Goal: Task Accomplishment & Management: Manage account settings

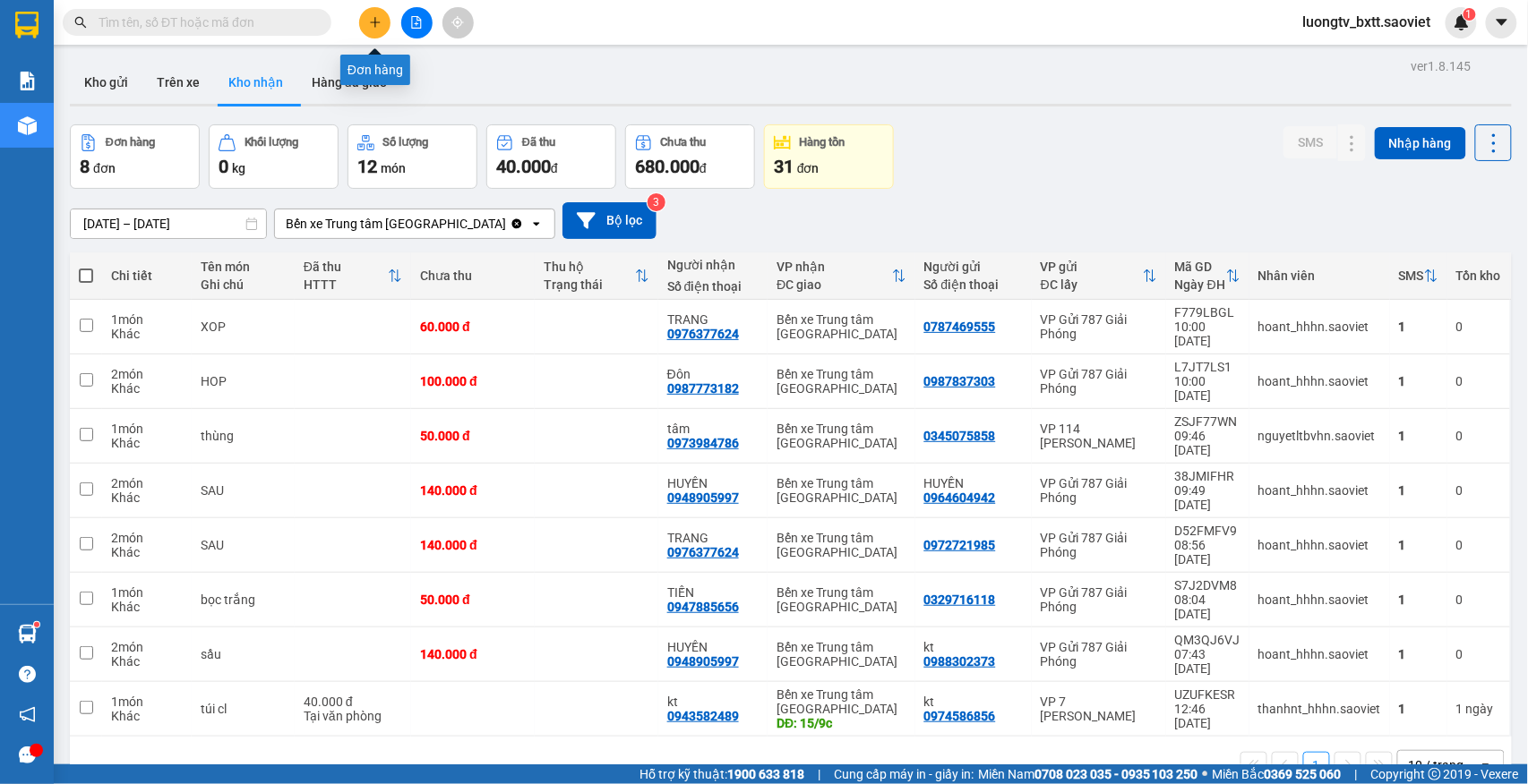
click at [371, 25] on icon "plus" at bounding box center [376, 22] width 13 height 13
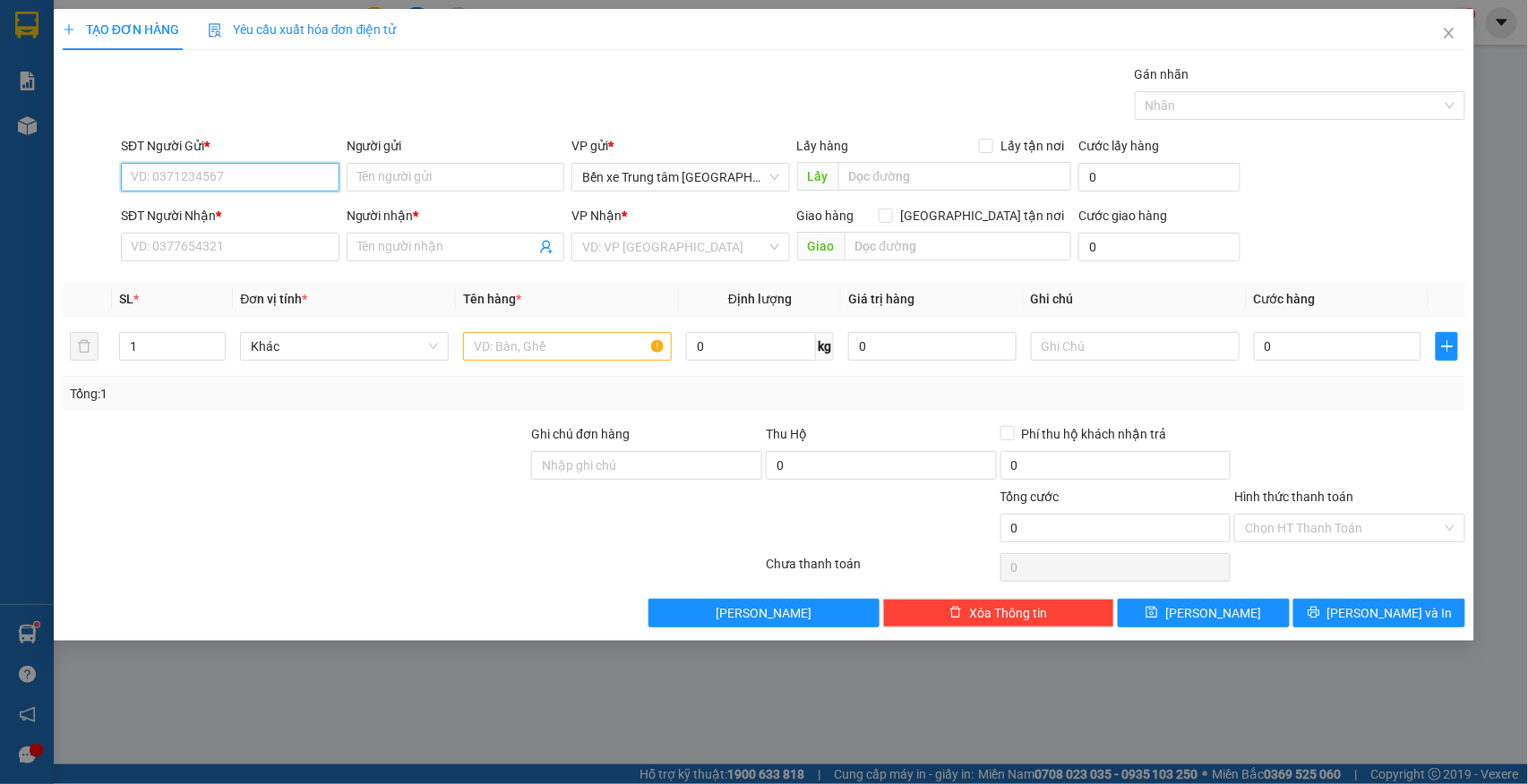
click at [254, 170] on input "SĐT Người Gửi *" at bounding box center [230, 177] width 218 height 29
type input "0377669612"
click at [206, 216] on div "0377669612 - HƯƠNG" at bounding box center [229, 214] width 197 height 19
type input "HƯƠNG"
type input "0934604638"
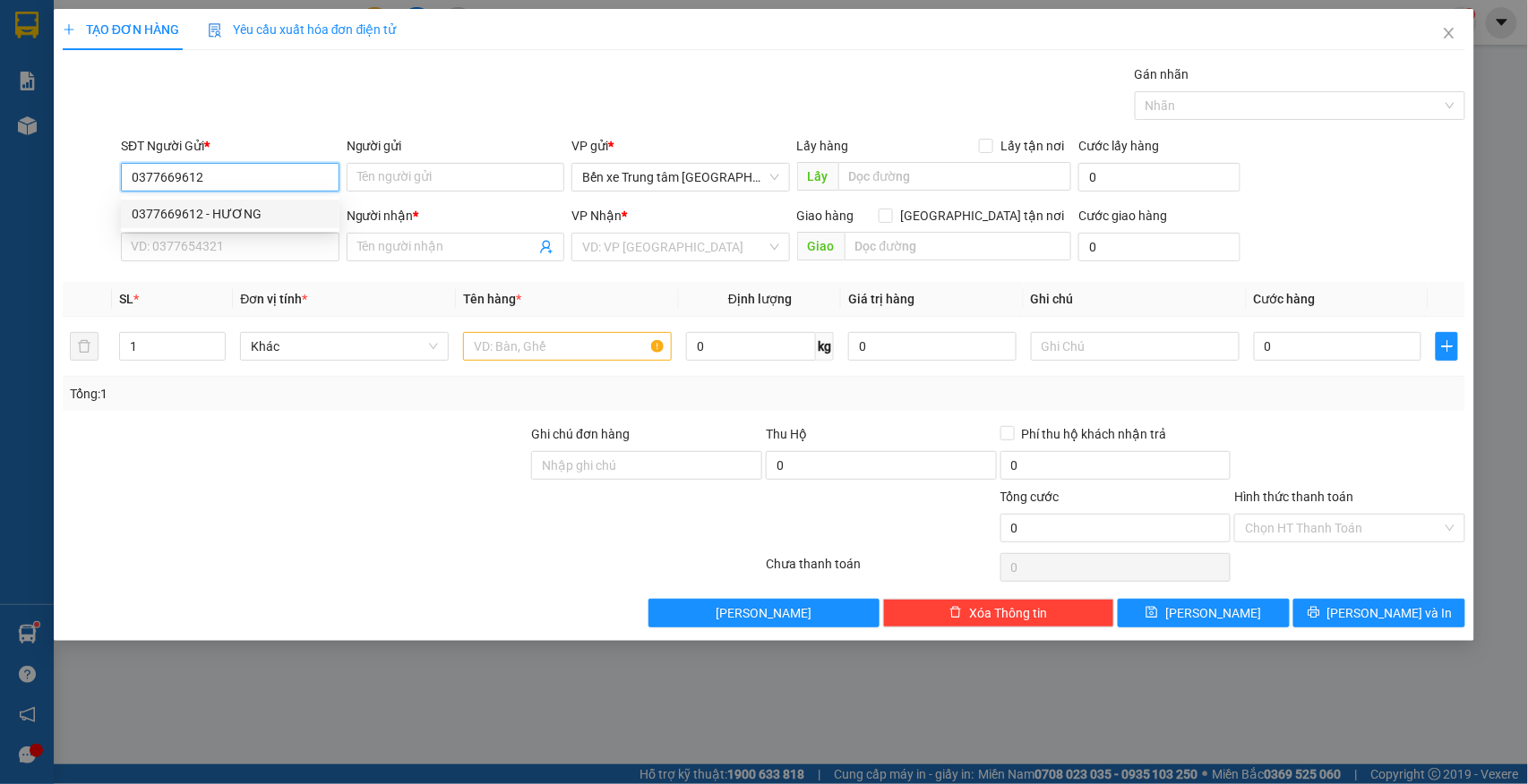
type input "a khoa"
type input "0377669612"
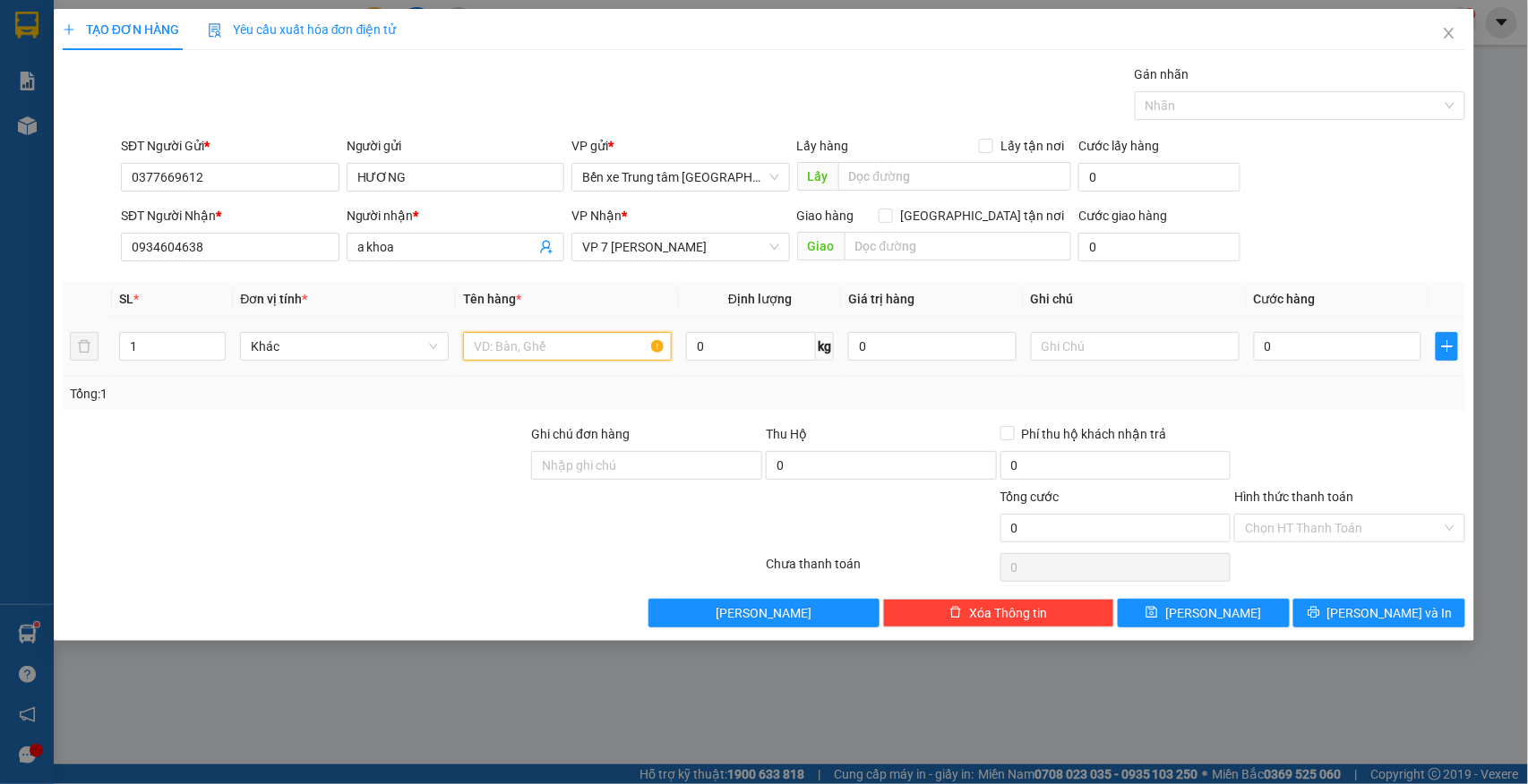
click at [511, 346] on input "text" at bounding box center [567, 346] width 209 height 29
type input "xốp"
click at [1322, 355] on input "0" at bounding box center [1337, 346] width 168 height 29
type input "4"
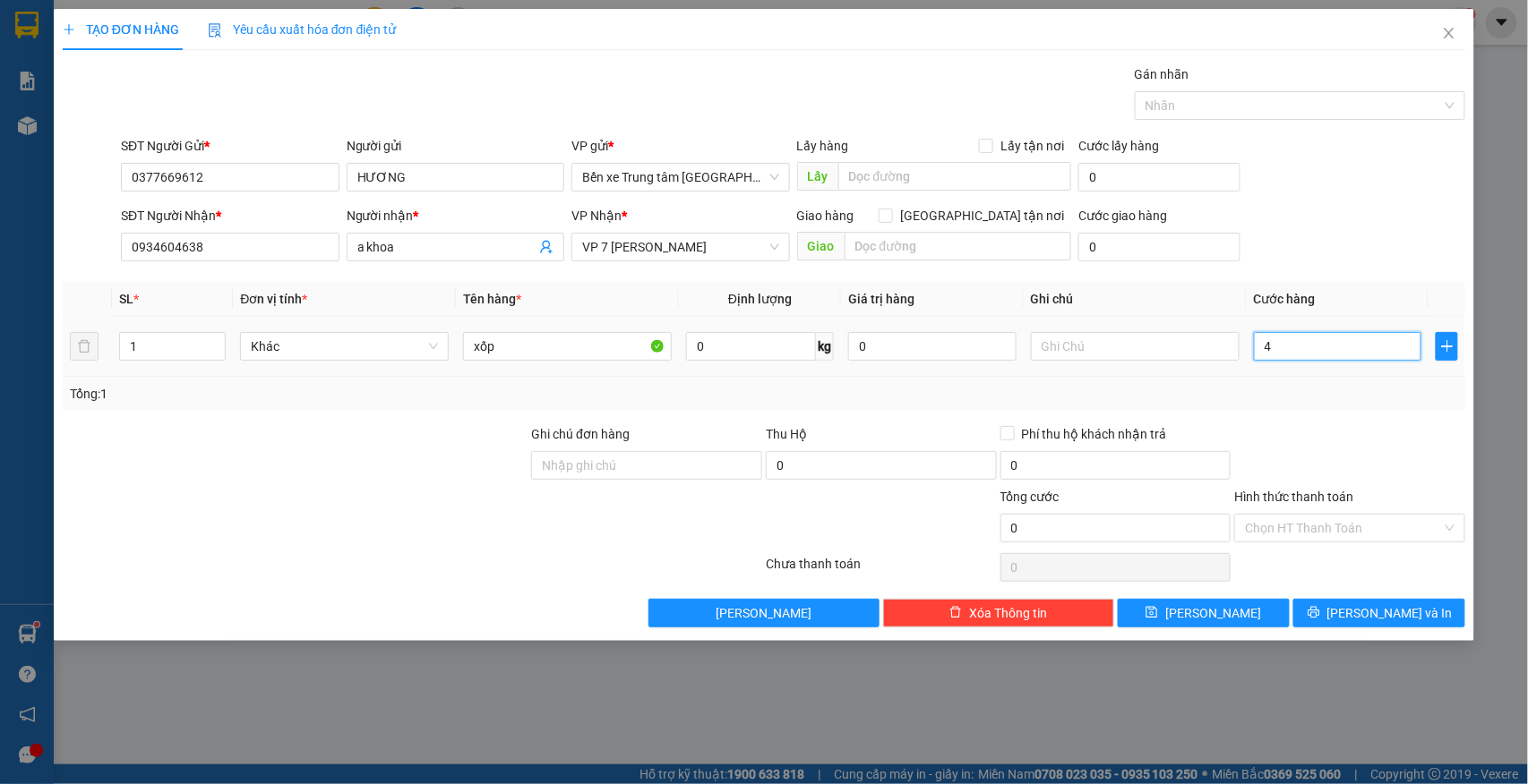
type input "4"
type input "40"
type input "40.000"
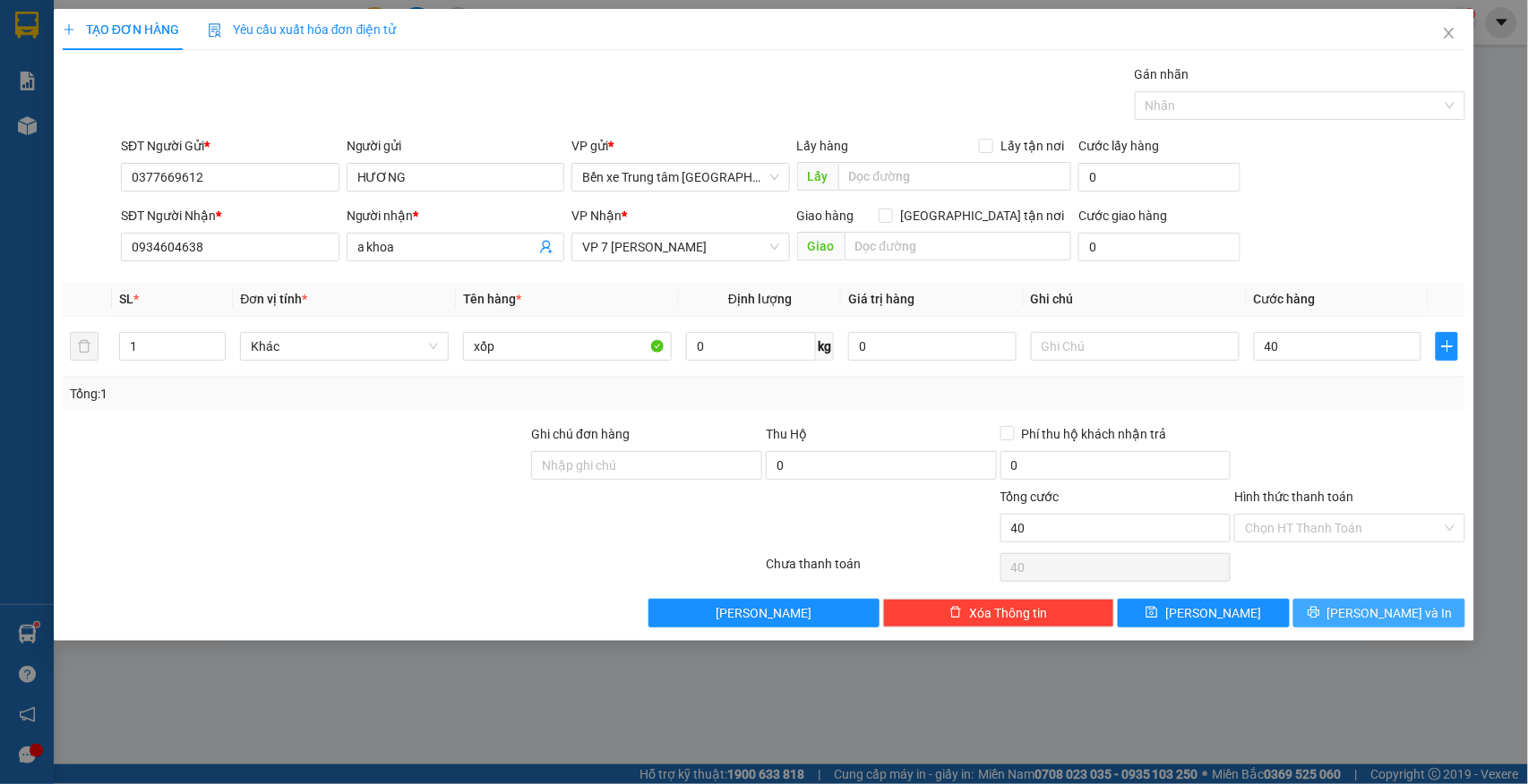
type input "40.000"
click at [1385, 606] on span "Lưu và In" at bounding box center [1390, 612] width 126 height 19
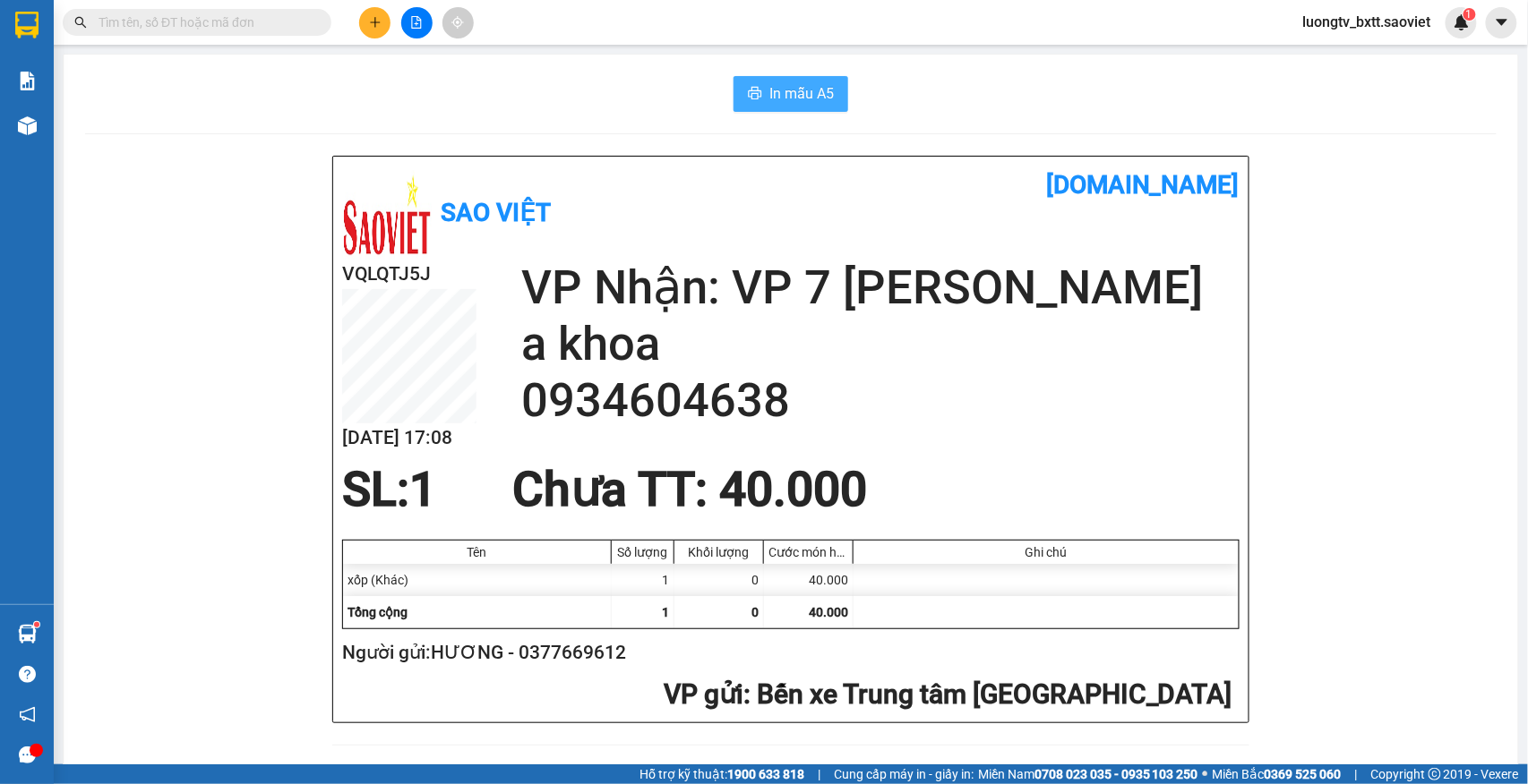
click at [793, 102] on span "In mẫu A5" at bounding box center [802, 93] width 65 height 22
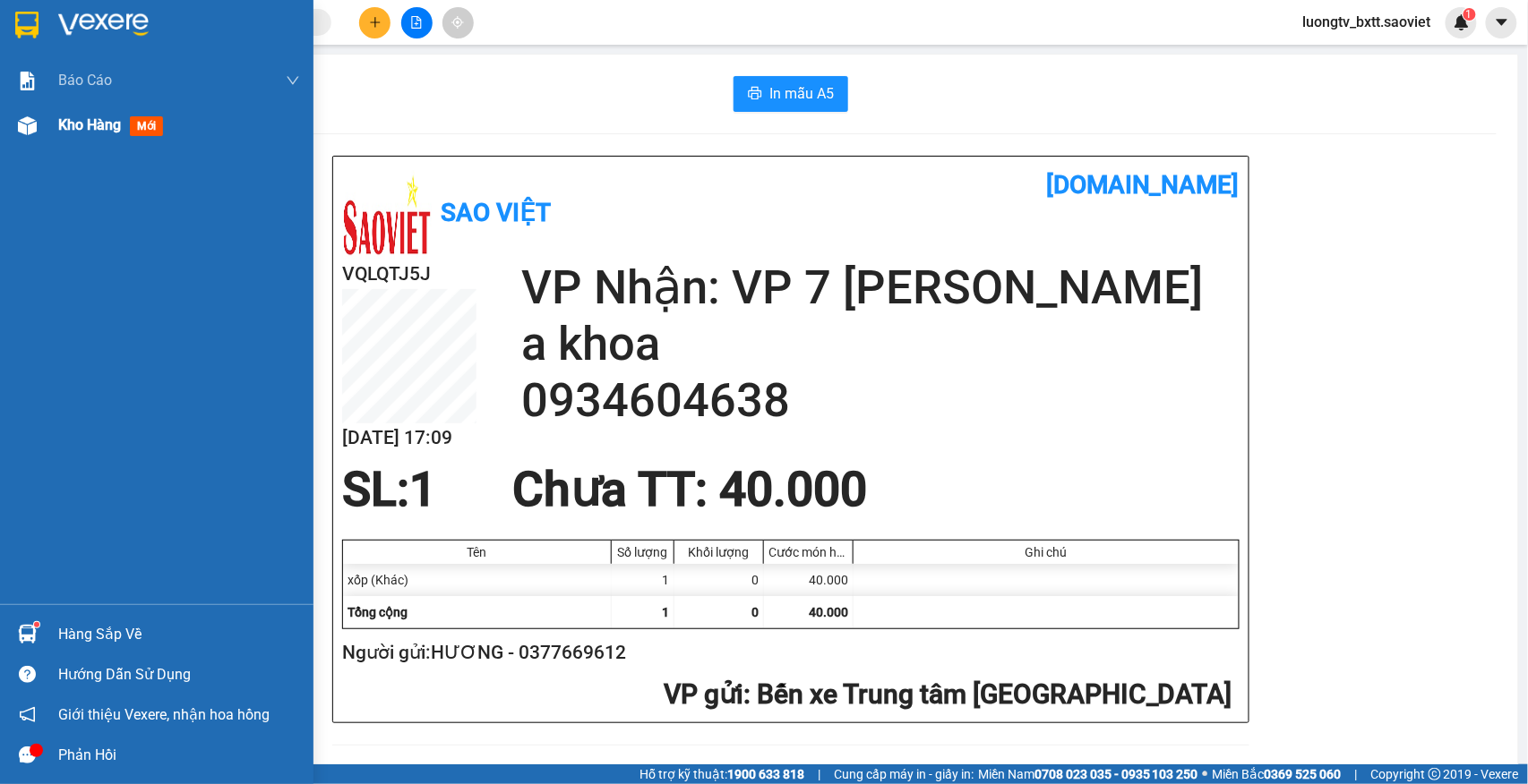
click at [73, 130] on span "Kho hàng" at bounding box center [90, 125] width 63 height 17
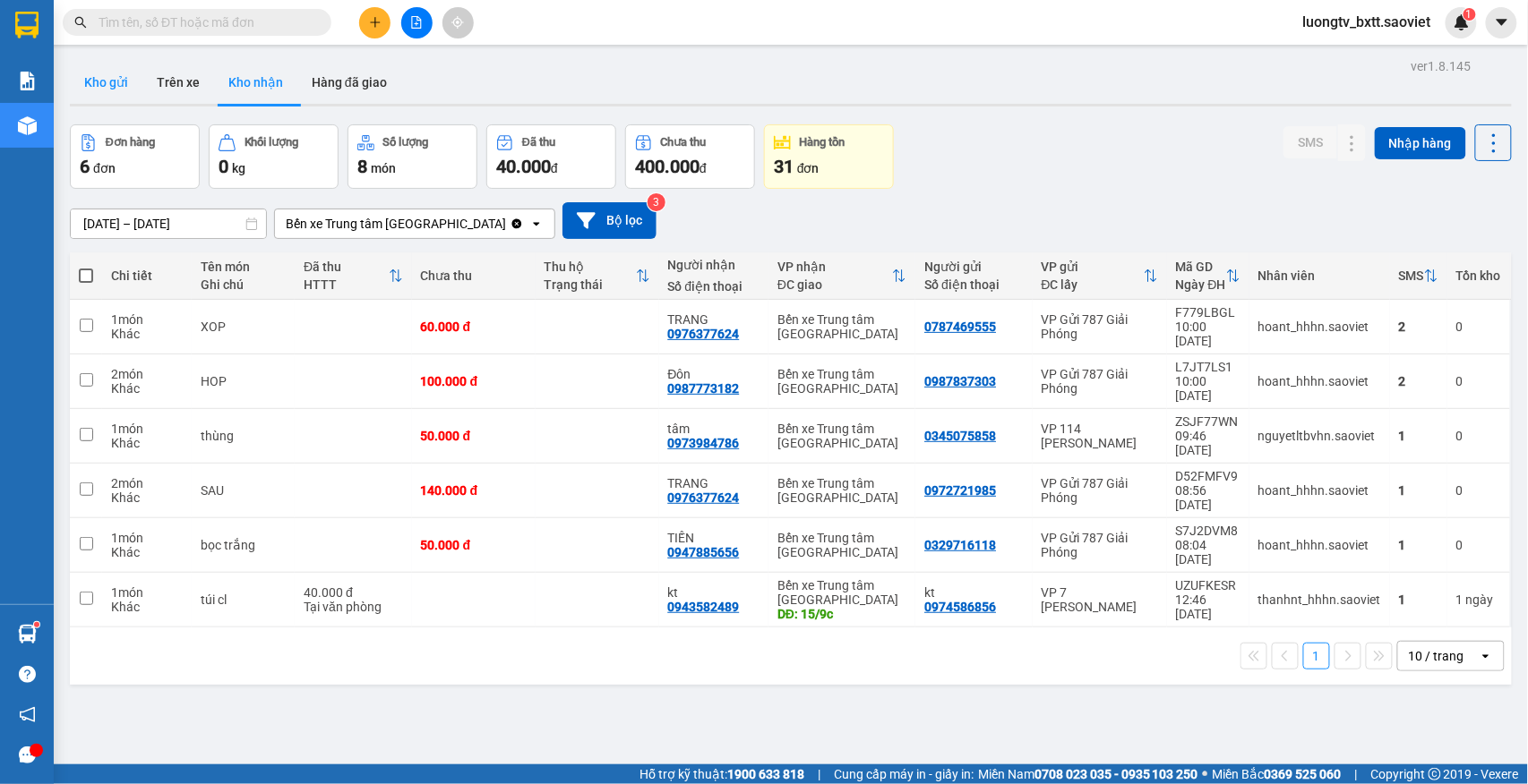
click at [124, 77] on button "Kho gửi" at bounding box center [106, 82] width 72 height 43
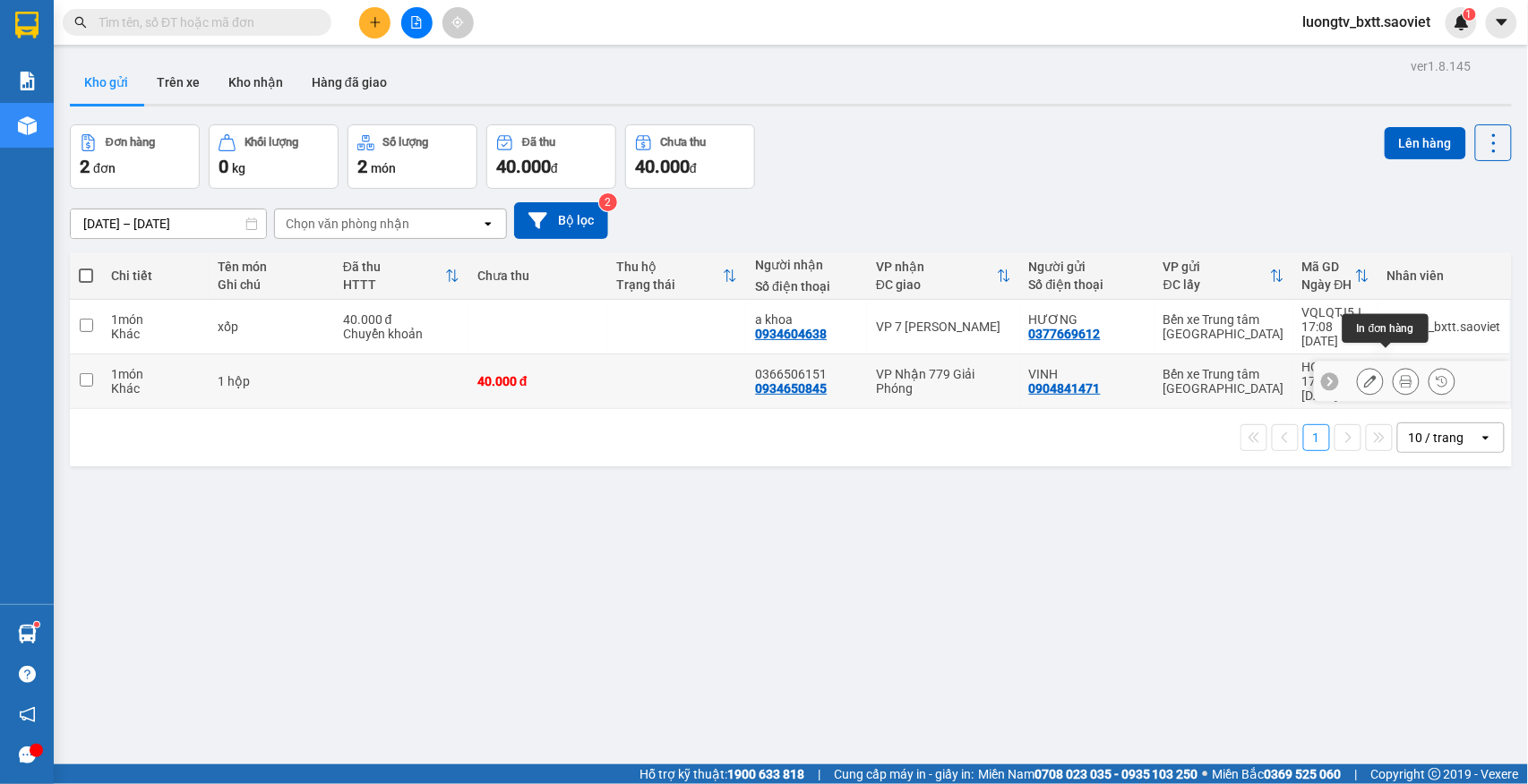
click at [1399, 375] on icon at bounding box center [1406, 382] width 13 height 13
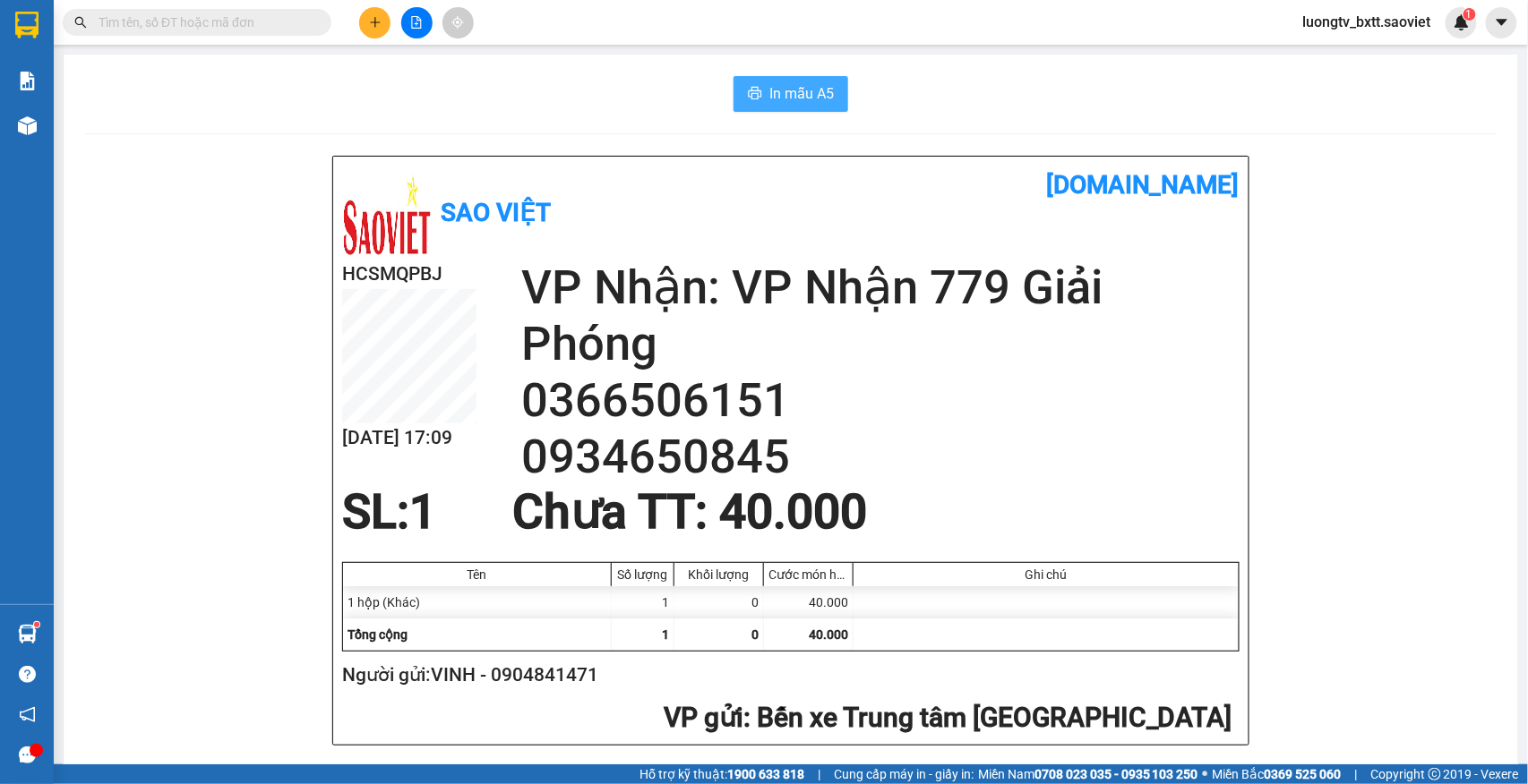
click at [782, 101] on span "In mẫu A5" at bounding box center [802, 93] width 65 height 22
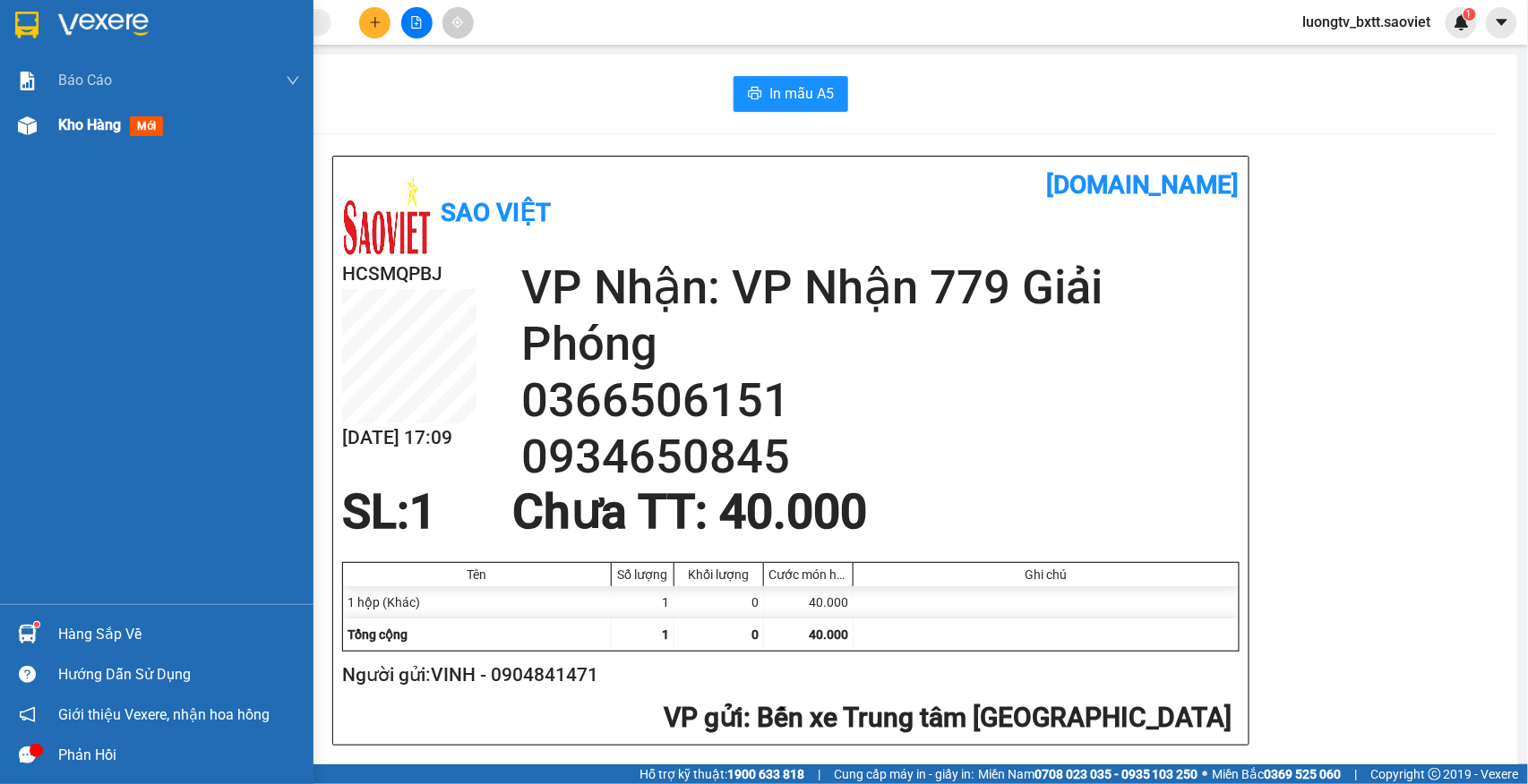
click at [101, 130] on span "Kho hàng" at bounding box center [90, 125] width 63 height 17
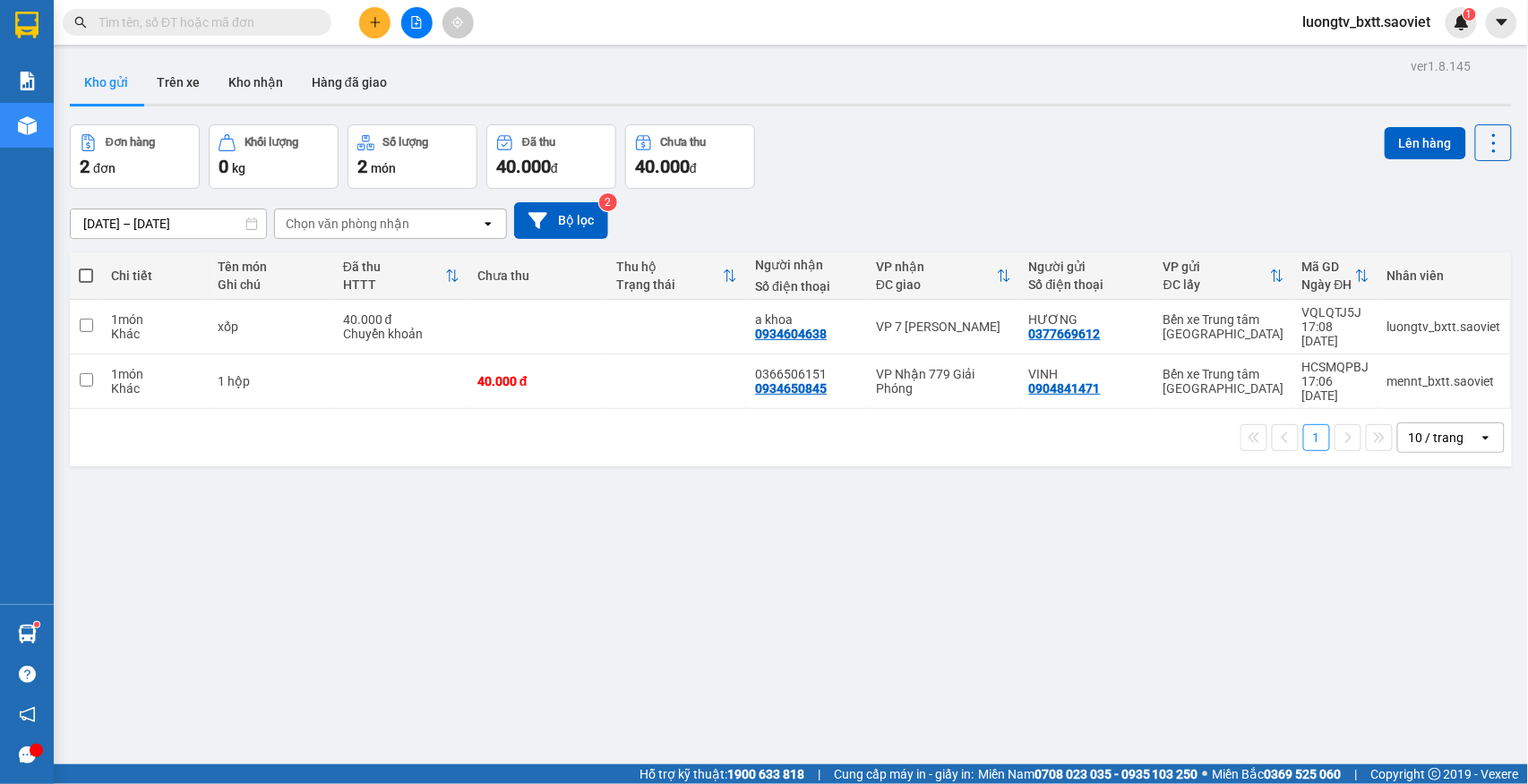
click at [1003, 129] on div "Đơn hàng 2 đơn Khối lượng 0 kg Số lượng 2 món Đã thu 40.000 đ Chưa thu 40.000 đ…" at bounding box center [791, 157] width 1442 height 65
click at [233, 83] on button "Kho nhận" at bounding box center [255, 82] width 83 height 43
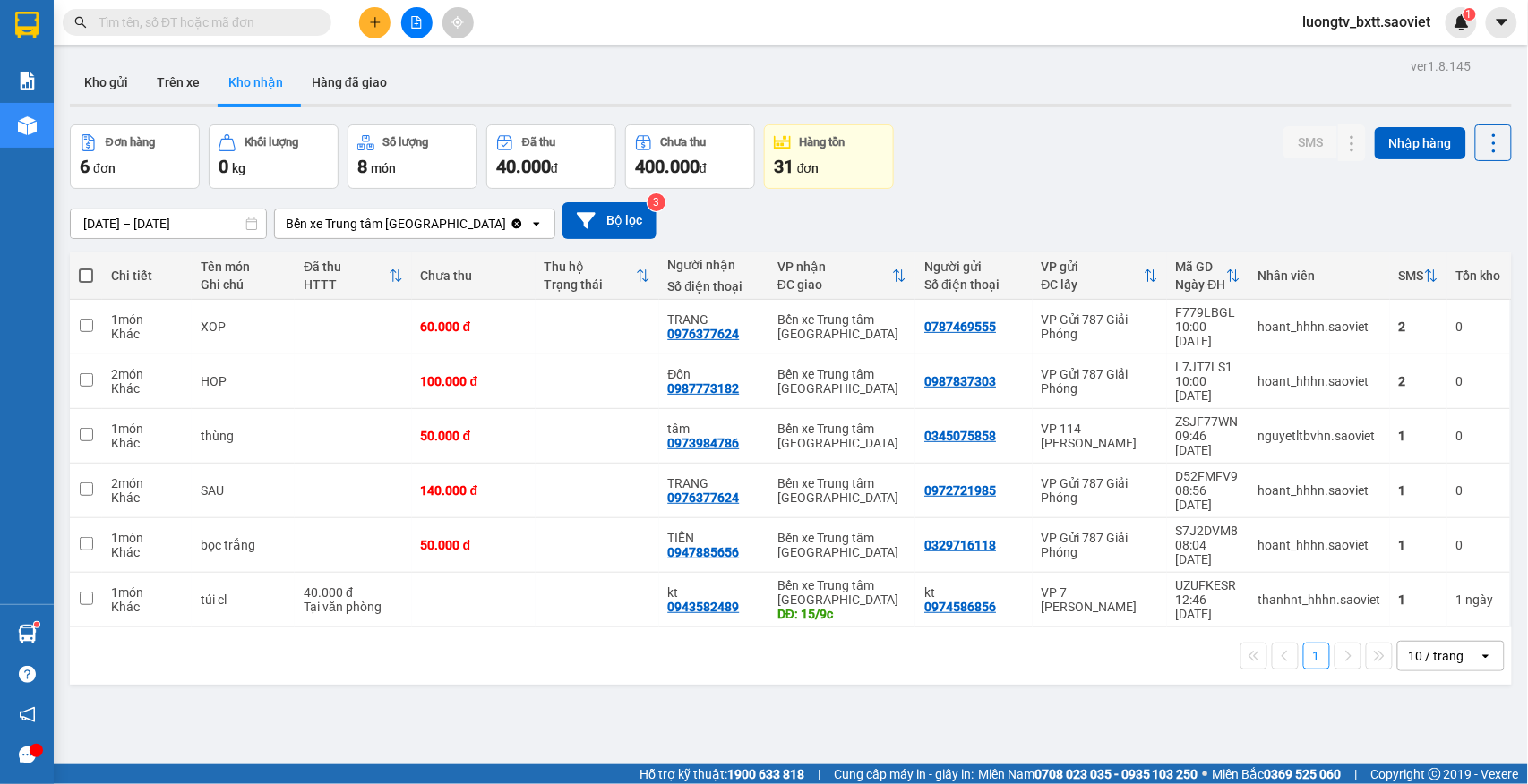
click at [770, 300] on th "VP nhận ĐC giao" at bounding box center [842, 276] width 147 height 47
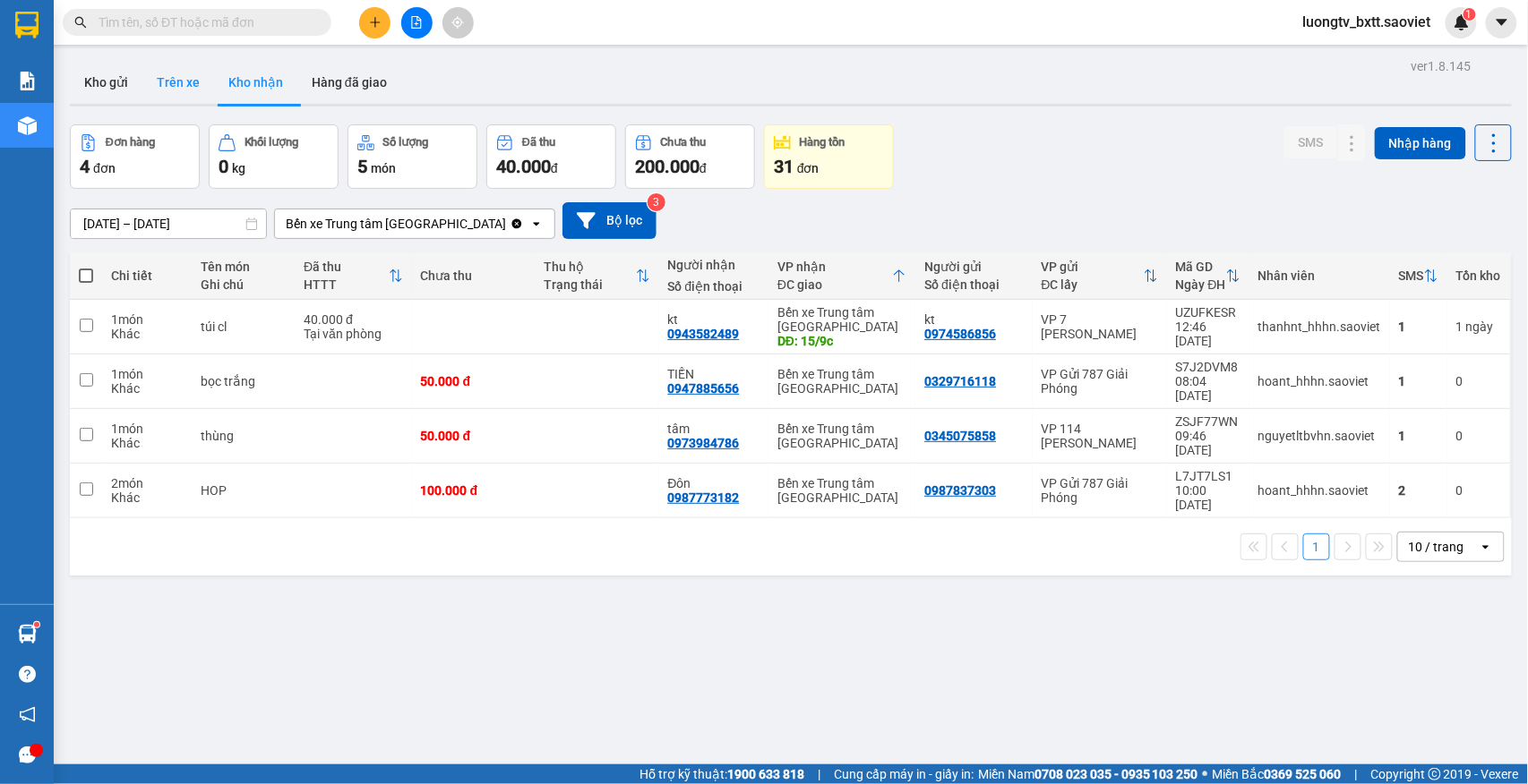
click at [184, 83] on button "Trên xe" at bounding box center [178, 82] width 71 height 43
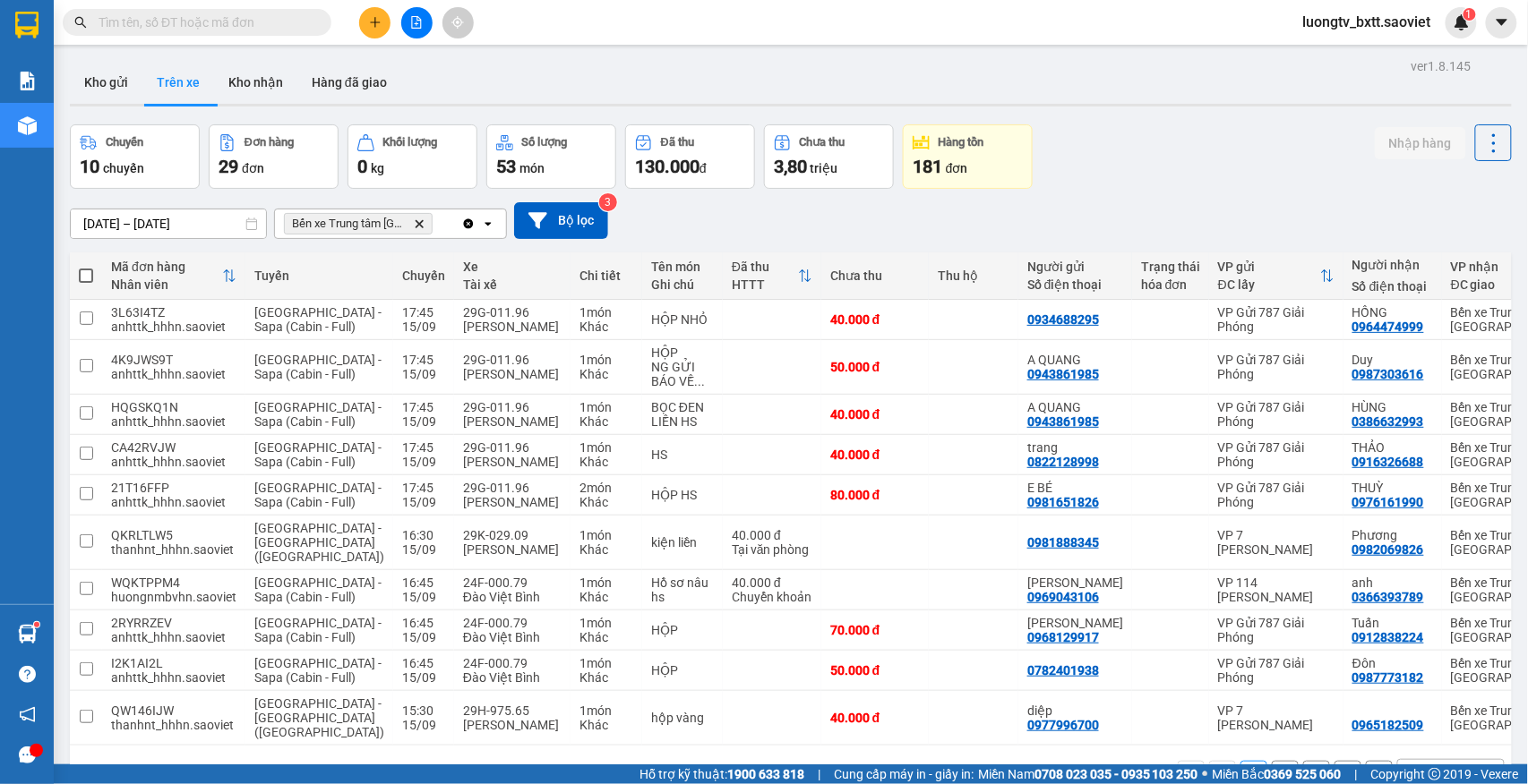
click at [1175, 191] on div "13/09/2025 – 15/09/2025 Press the down arrow key to interact with the calendar …" at bounding box center [791, 220] width 1442 height 64
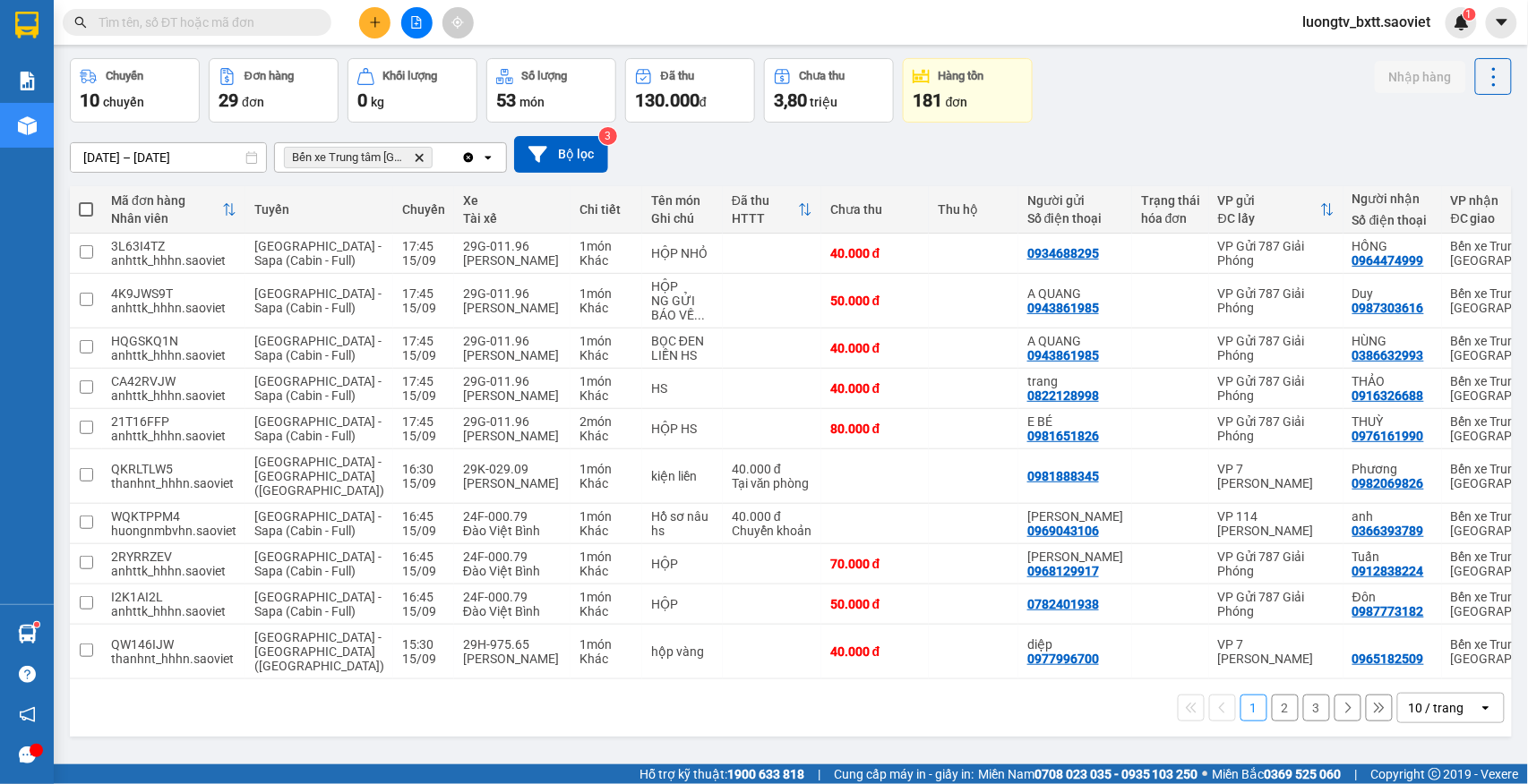
scroll to position [138, 0]
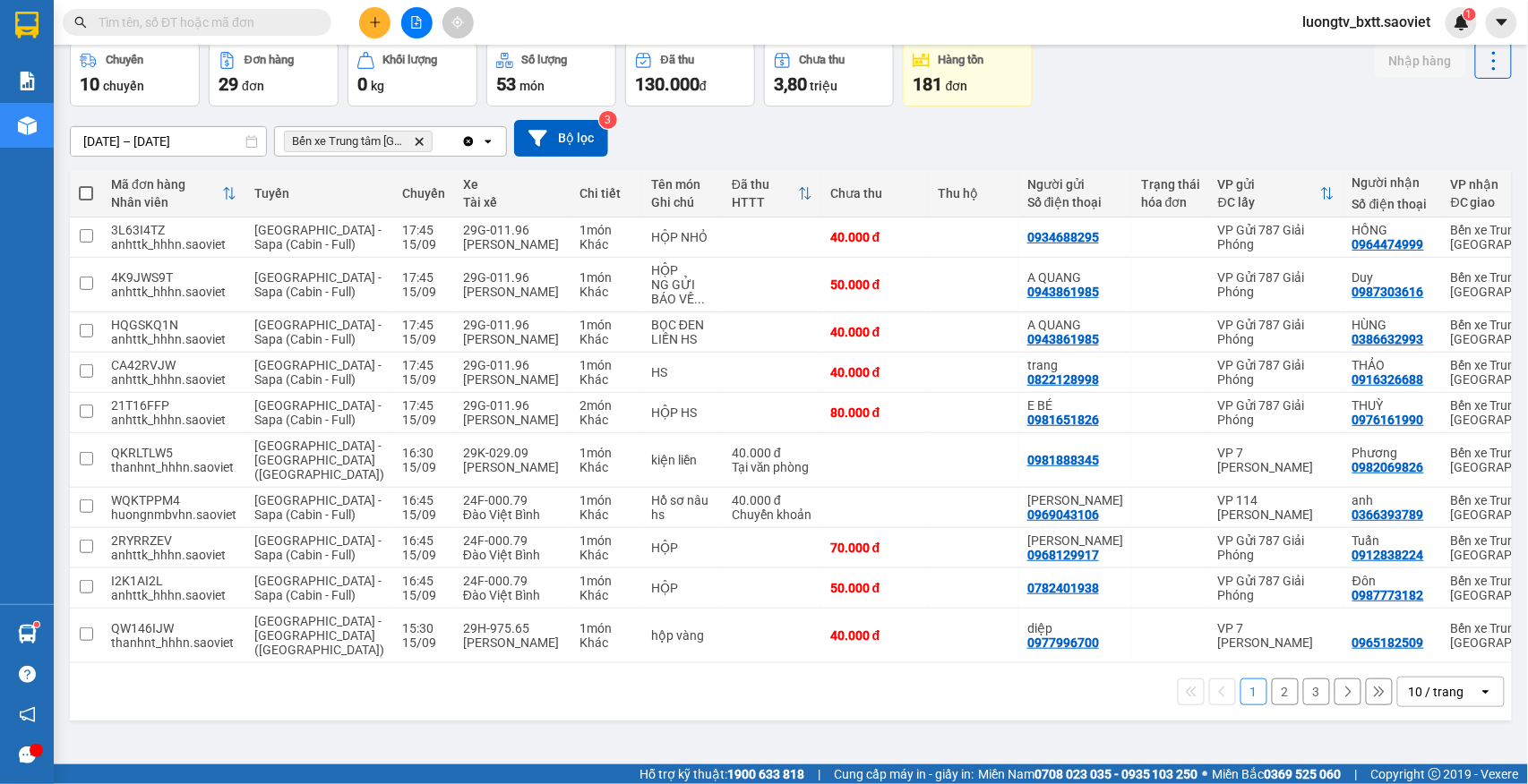
click at [1303, 705] on button "3" at bounding box center [1316, 692] width 27 height 27
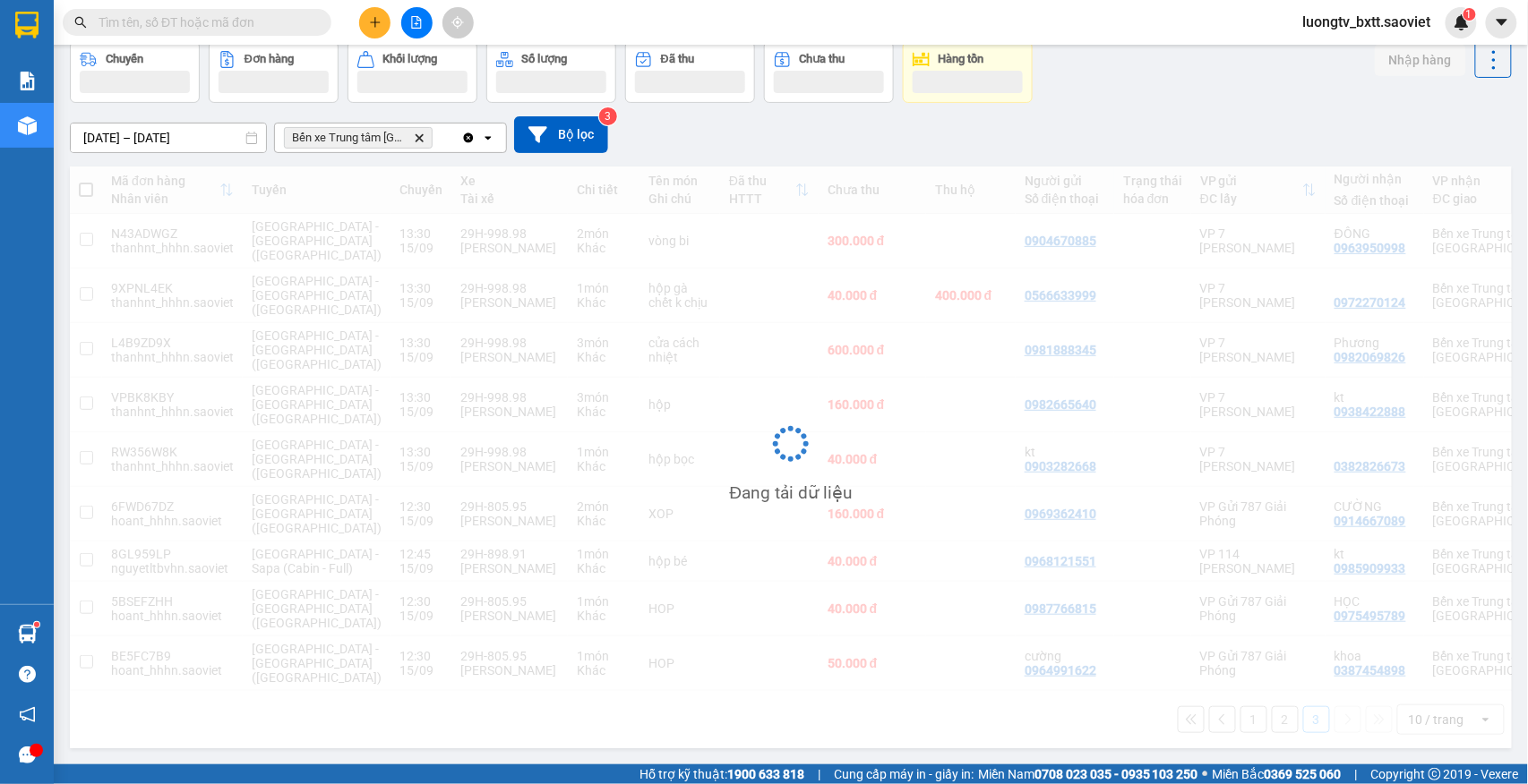
scroll to position [112, 0]
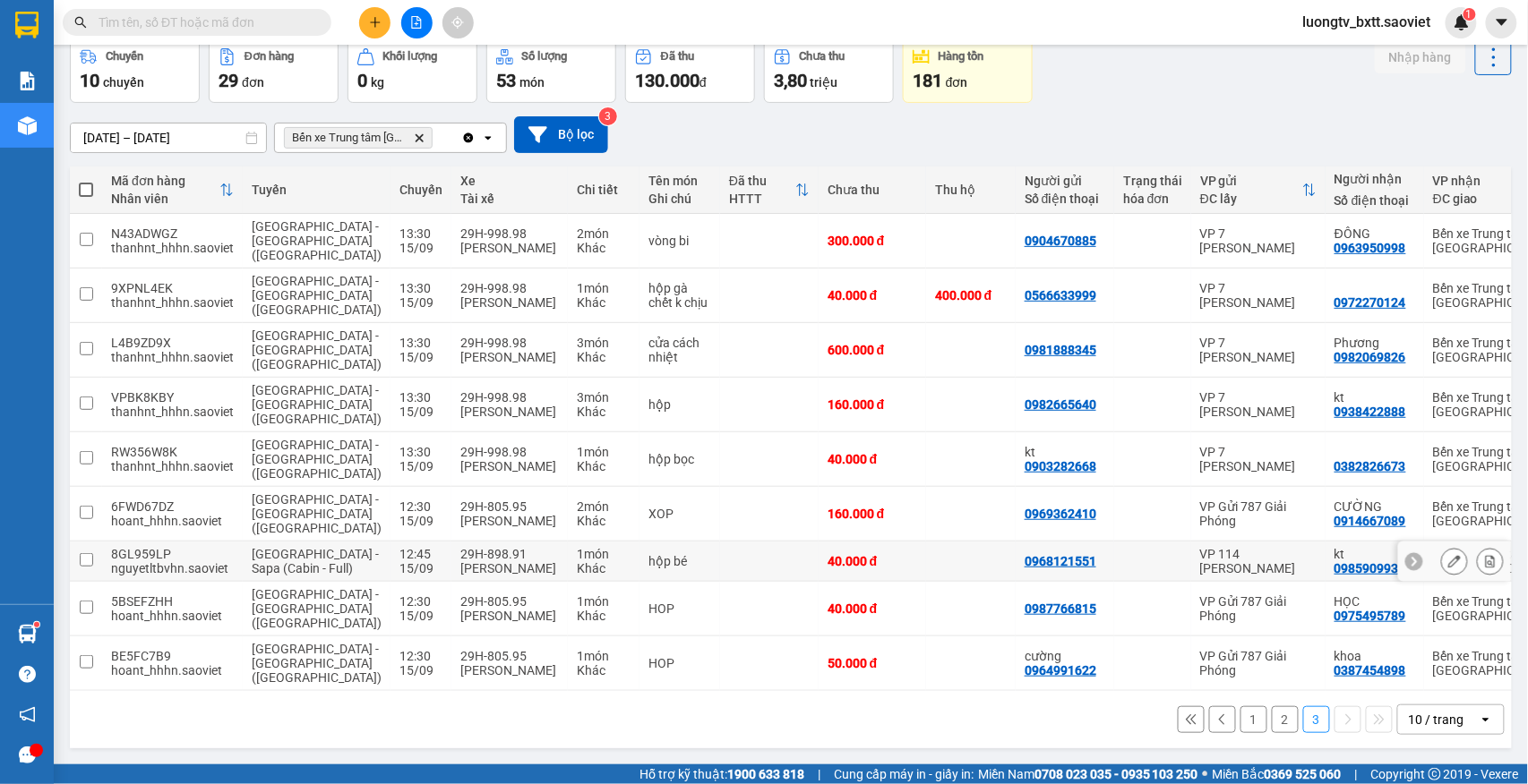
click at [720, 555] on td at bounding box center [769, 562] width 98 height 41
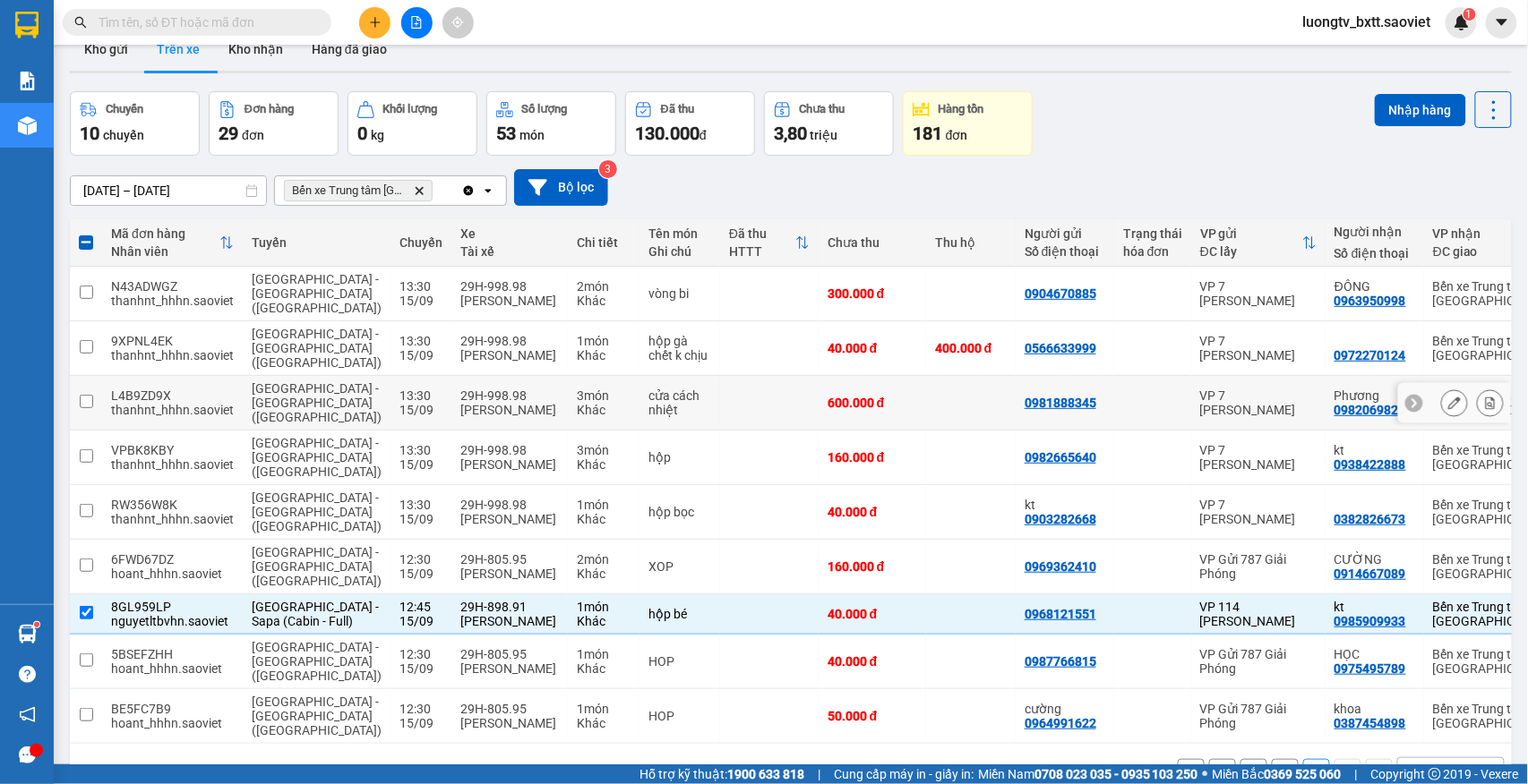
scroll to position [0, 0]
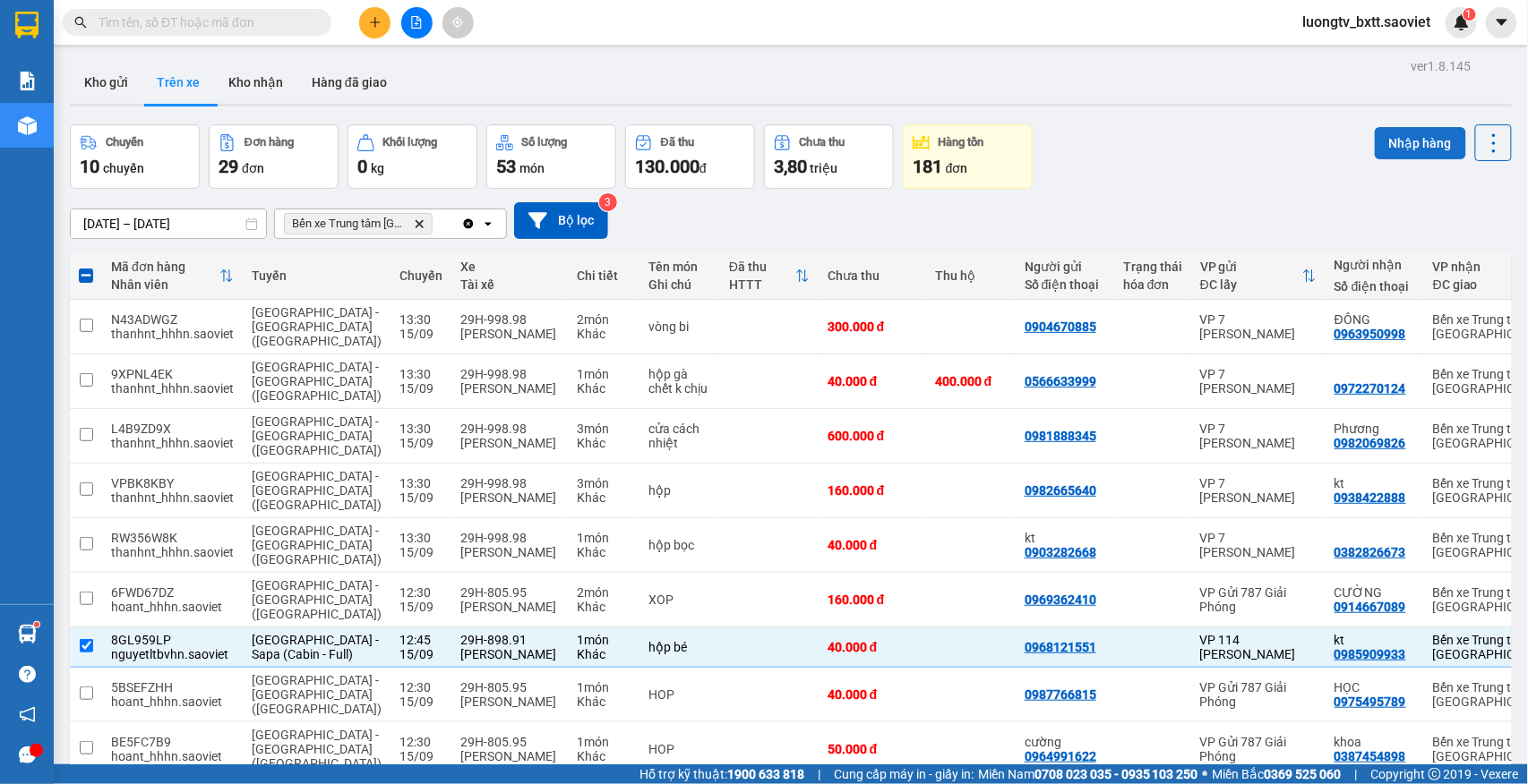
click at [1386, 154] on button "Nhập hàng" at bounding box center [1420, 142] width 92 height 32
checkbox input "false"
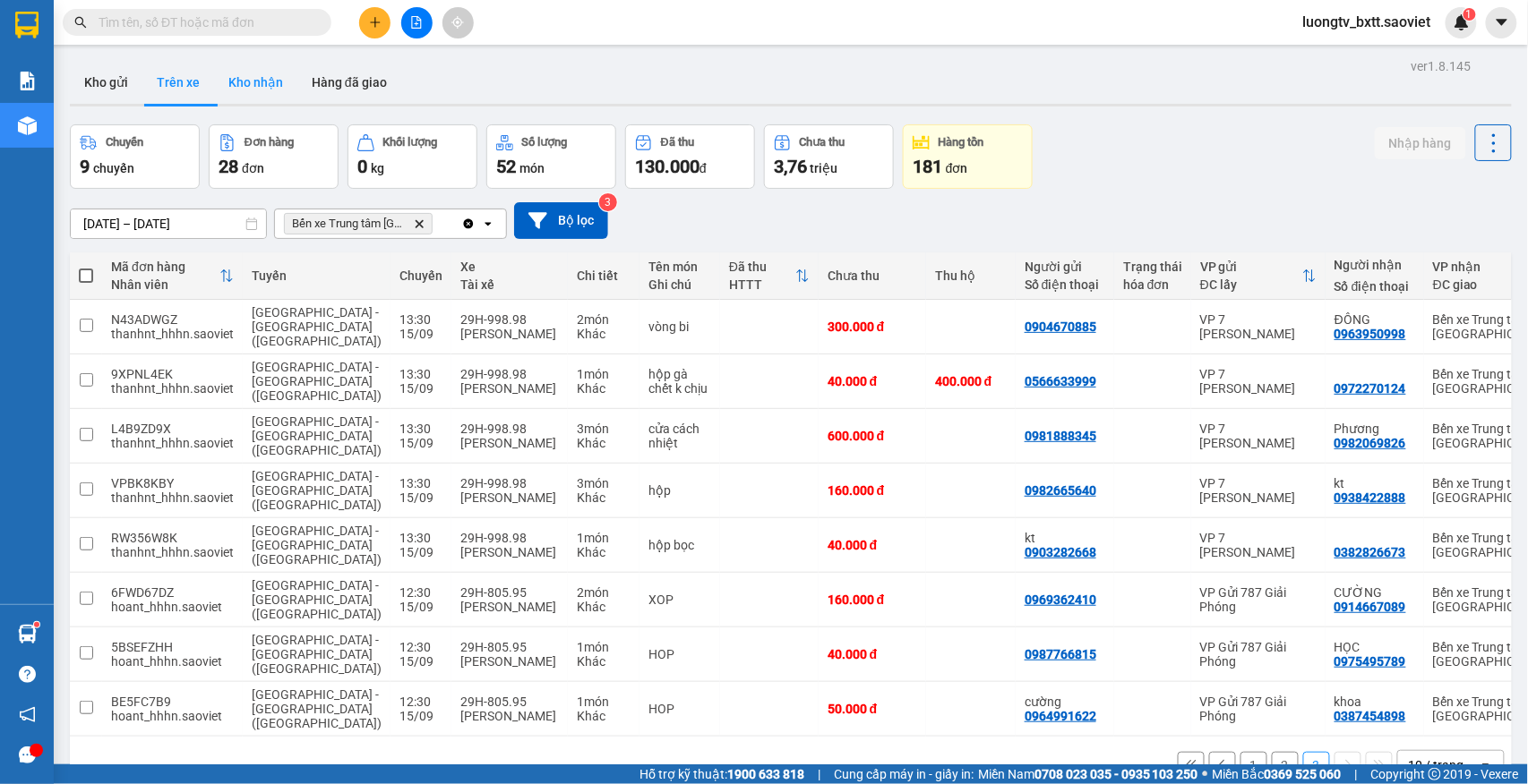
click at [266, 79] on button "Kho nhận" at bounding box center [255, 82] width 83 height 43
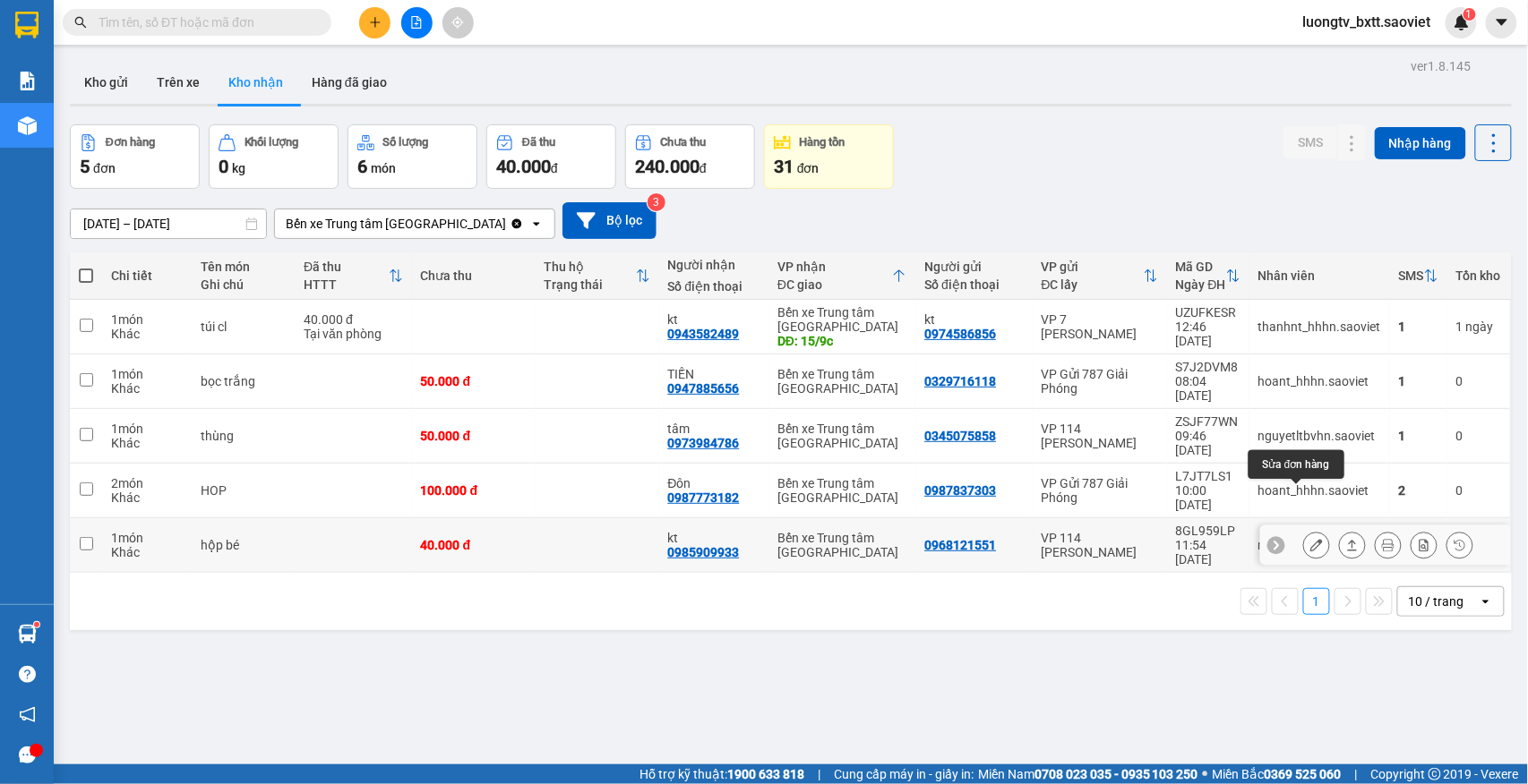
click at [1310, 539] on icon at bounding box center [1316, 545] width 13 height 13
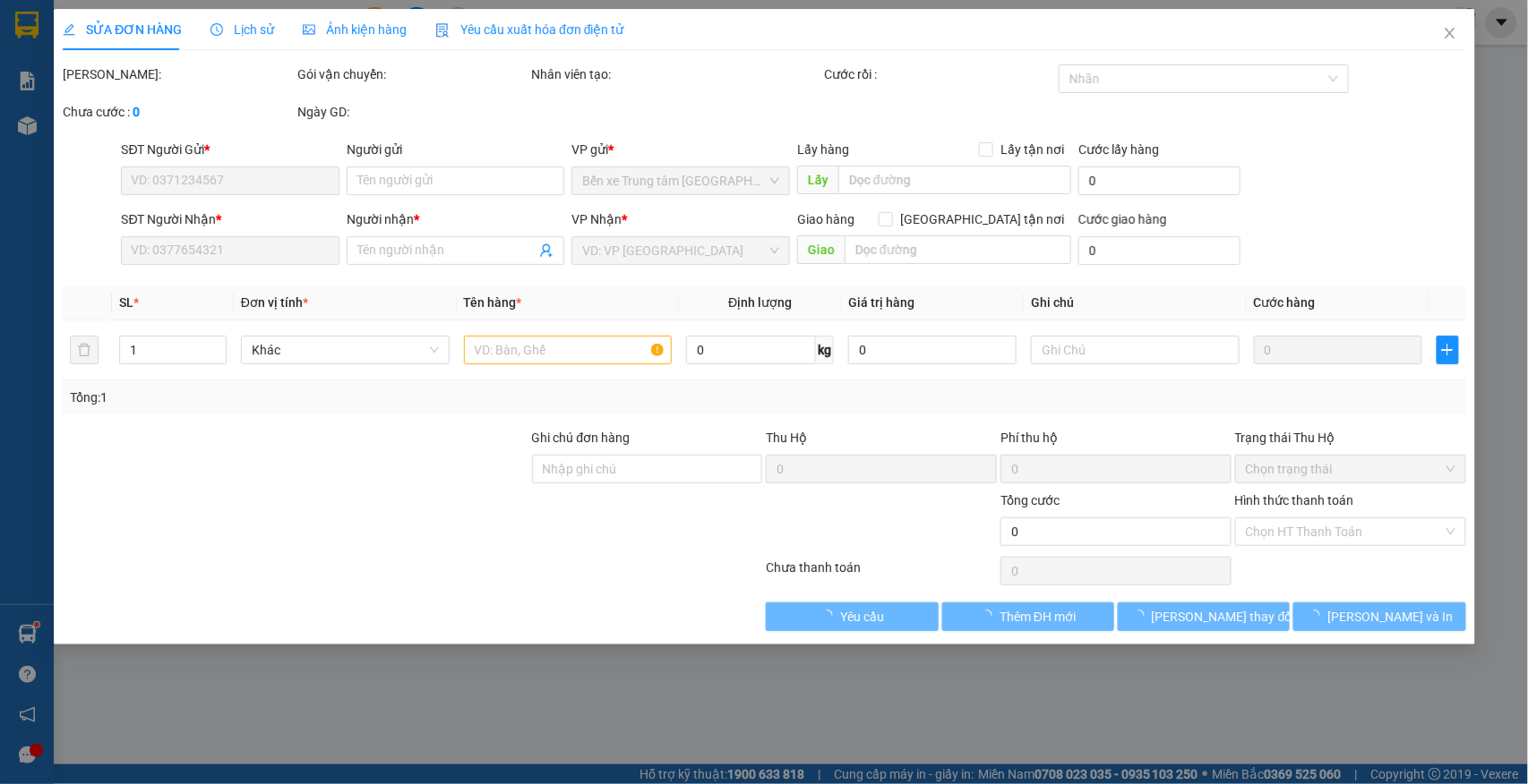
type input "0968121551"
type input "0985909933"
type input "kt"
type input "40.000"
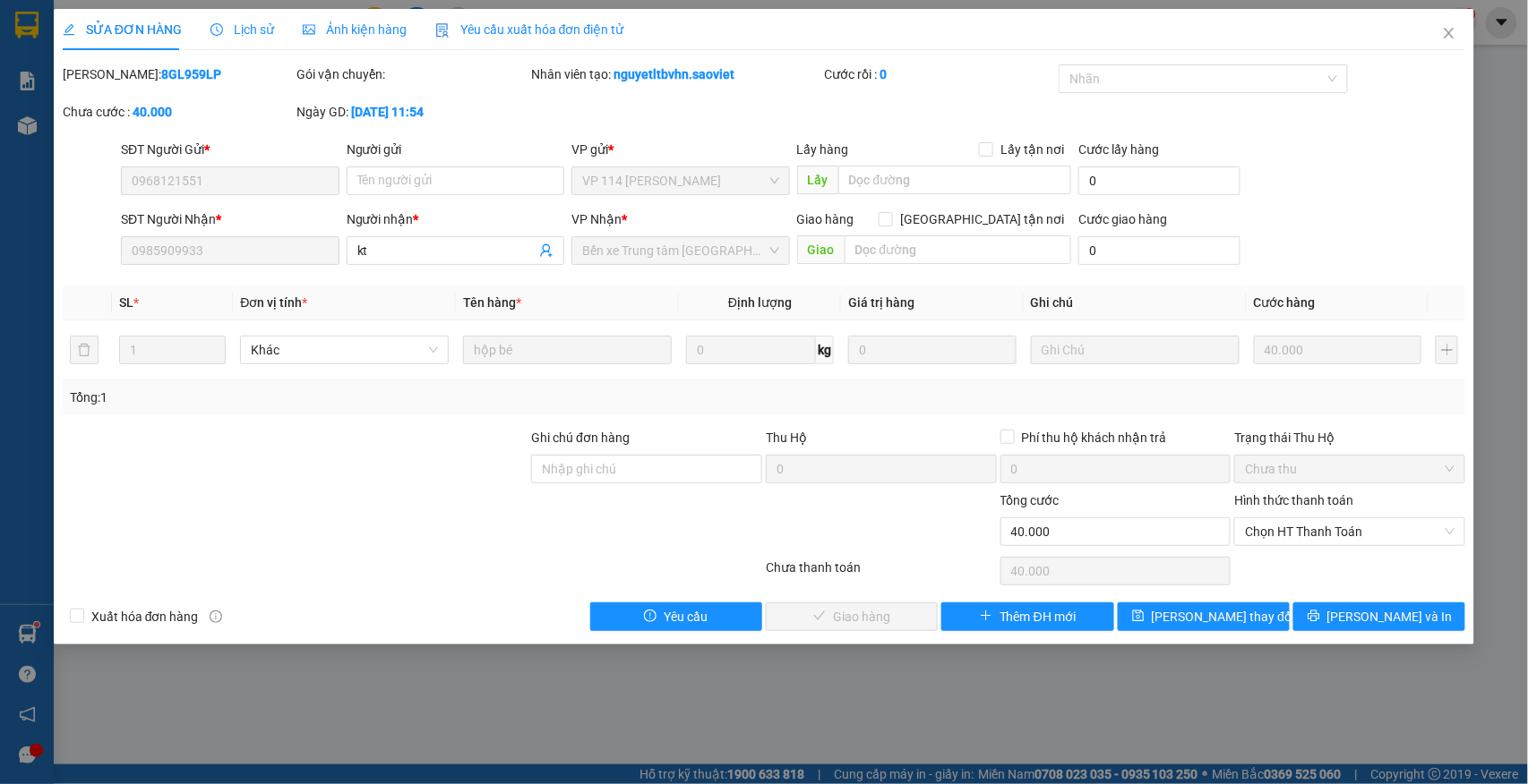
click at [243, 33] on span "Lịch sử" at bounding box center [241, 29] width 64 height 14
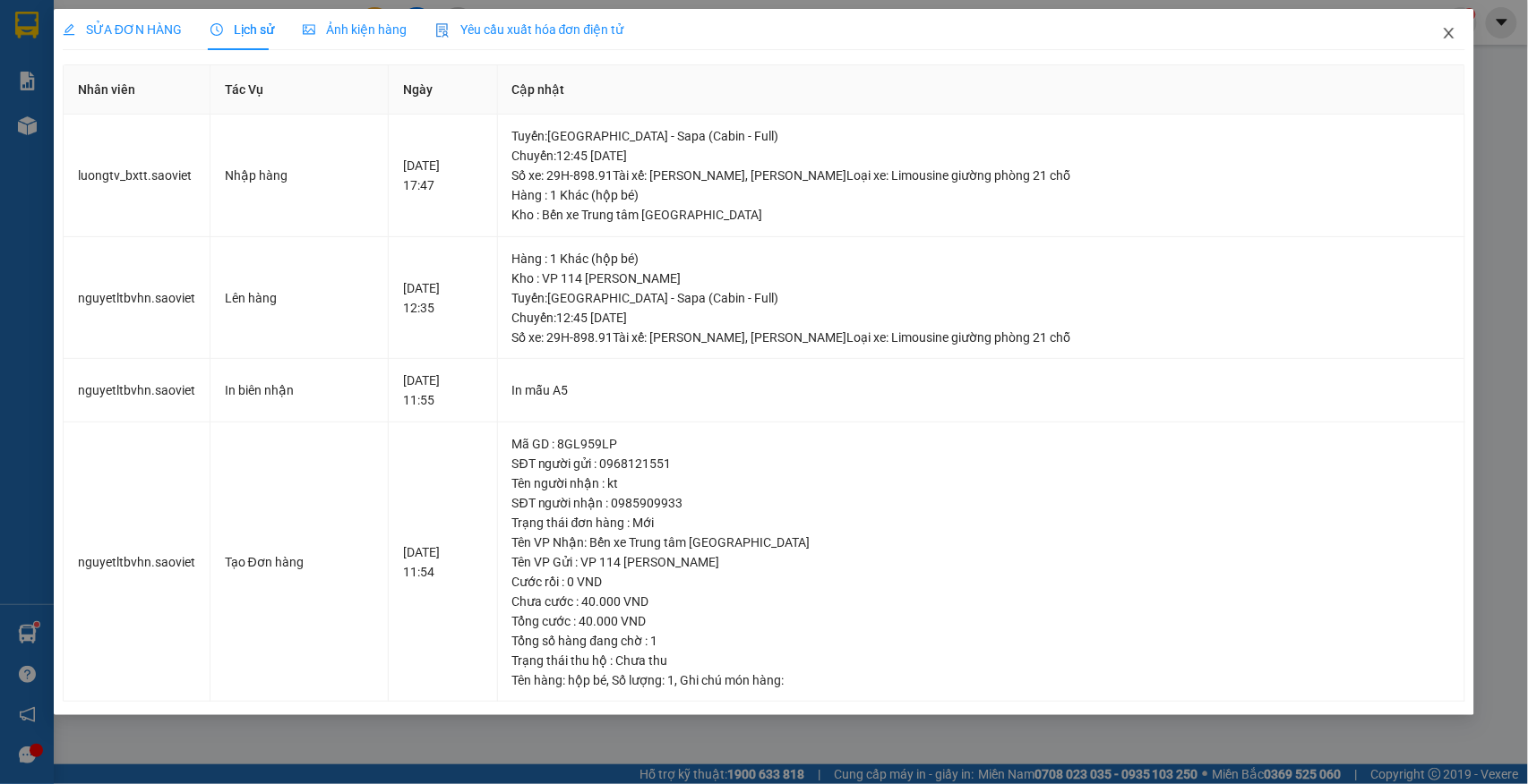
click at [1448, 30] on icon "close" at bounding box center [1448, 32] width 14 height 14
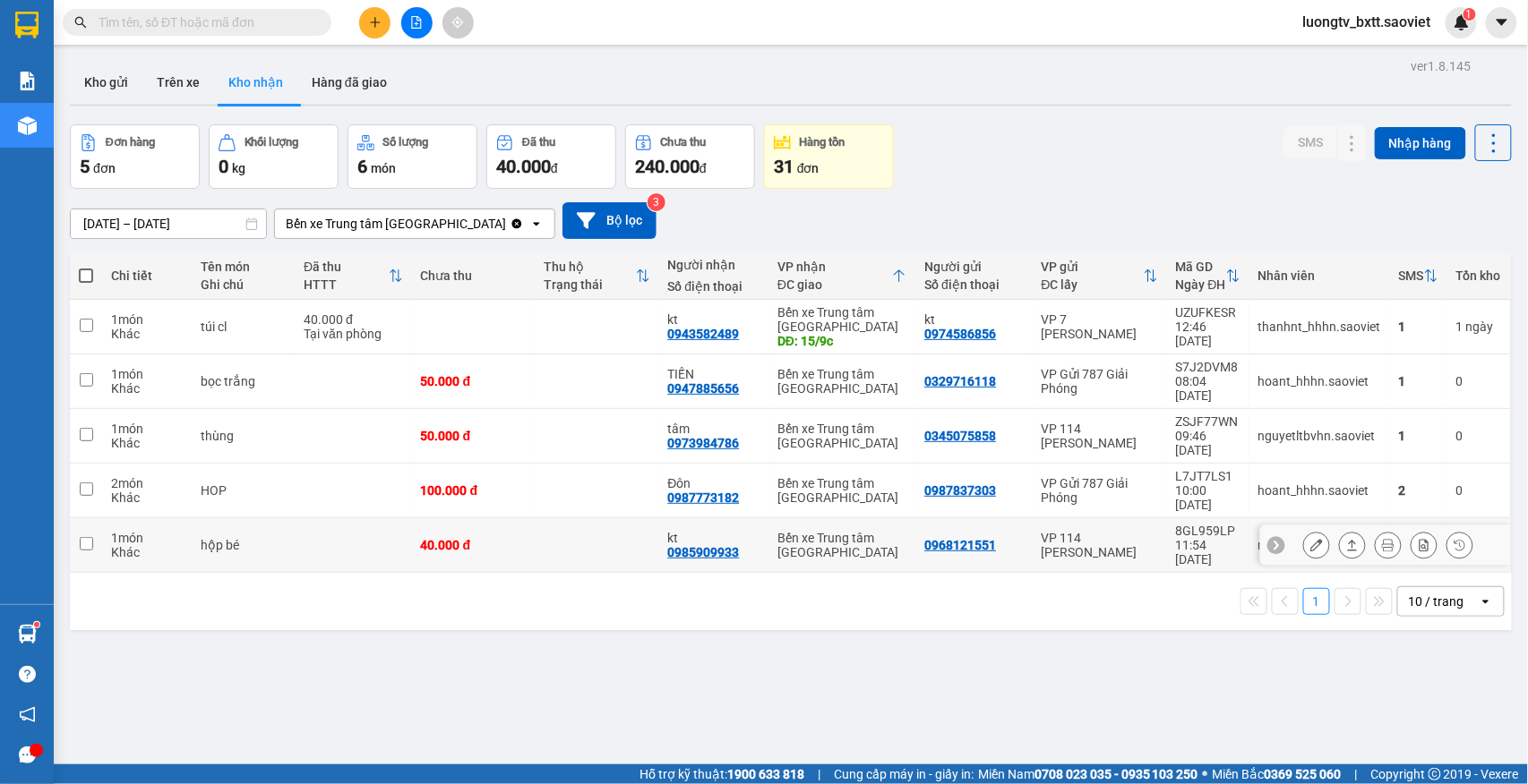
click at [600, 519] on td at bounding box center [598, 545] width 124 height 55
checkbox input "true"
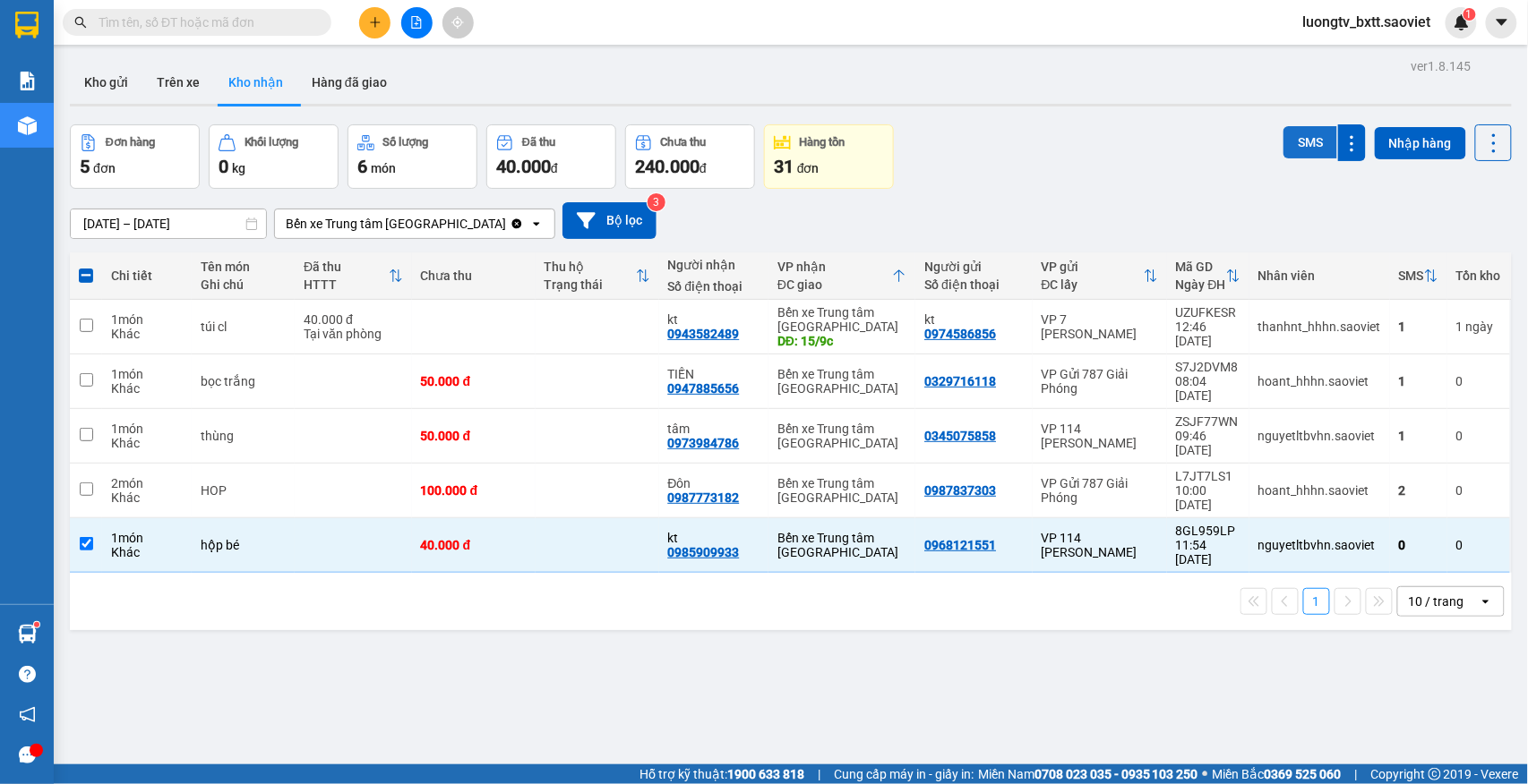
click at [1283, 137] on button "SMS" at bounding box center [1310, 141] width 54 height 32
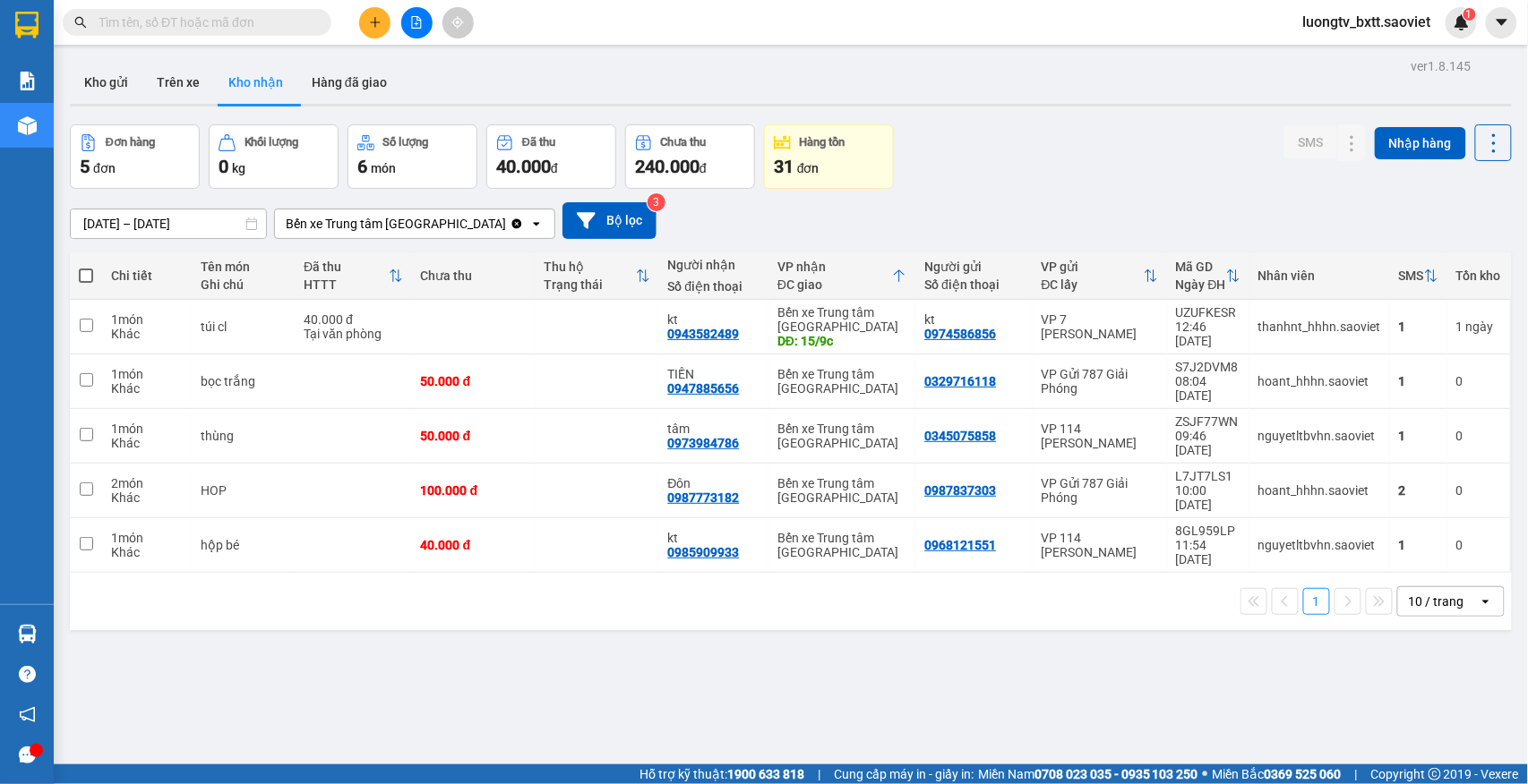
click at [1152, 163] on div "Đơn hàng 5 đơn Khối lượng 0 kg Số lượng 6 món Đã thu 40.000 đ Chưa thu 240.000 …" at bounding box center [791, 157] width 1442 height 65
click at [1100, 162] on div "Đơn hàng 5 đơn Khối lượng 0 kg Số lượng 6 món Đã thu 40.000 đ Chưa thu 240.000 …" at bounding box center [791, 157] width 1442 height 65
